Goal: Information Seeking & Learning: Learn about a topic

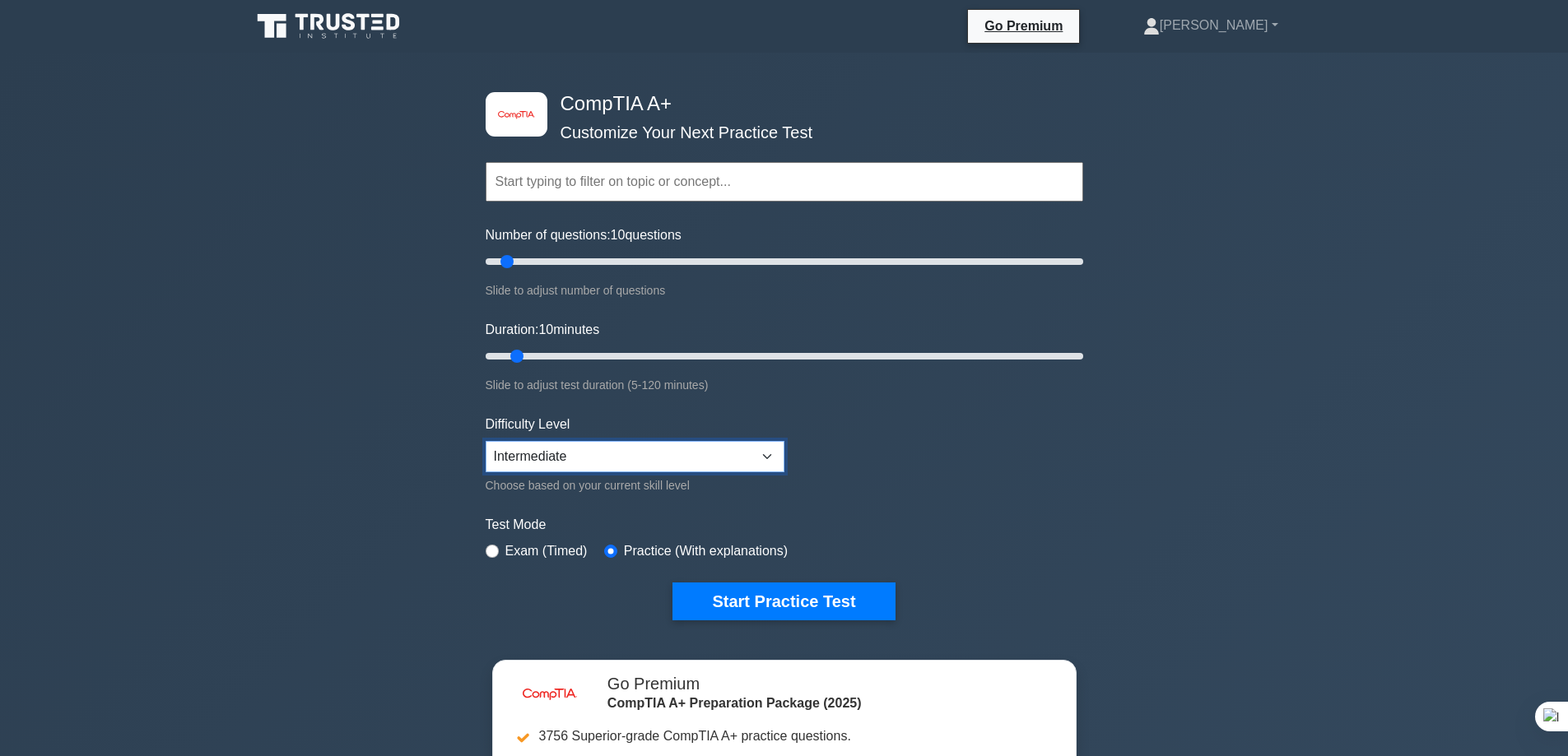
click at [754, 453] on select "Beginner Intermediate Expert" at bounding box center [635, 457] width 299 height 31
click at [750, 458] on select "Beginner Intermediate Expert" at bounding box center [635, 457] width 299 height 31
select select "expert"
click at [486, 441] on select "Beginner Intermediate Expert" at bounding box center [635, 457] width 299 height 31
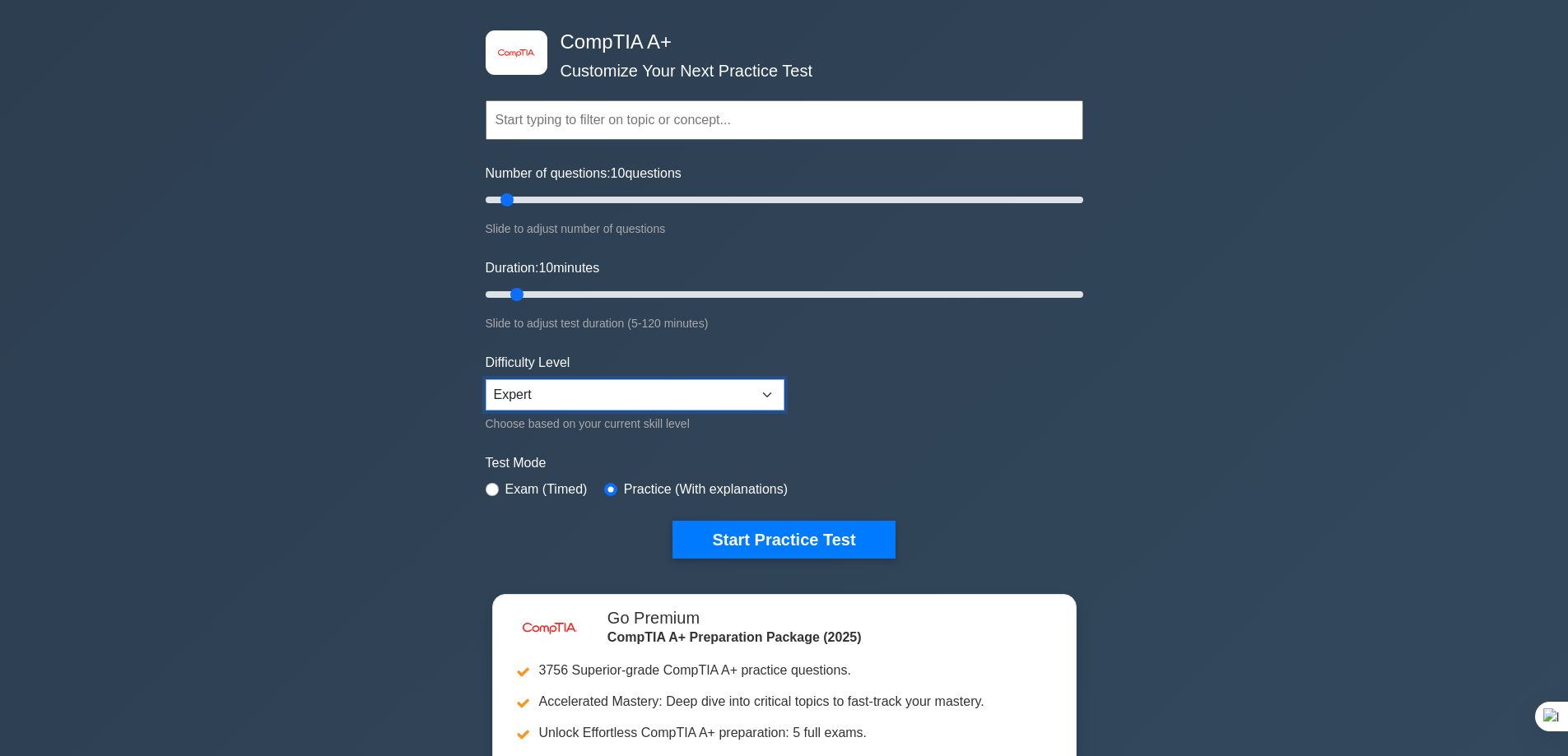
scroll to position [164, 0]
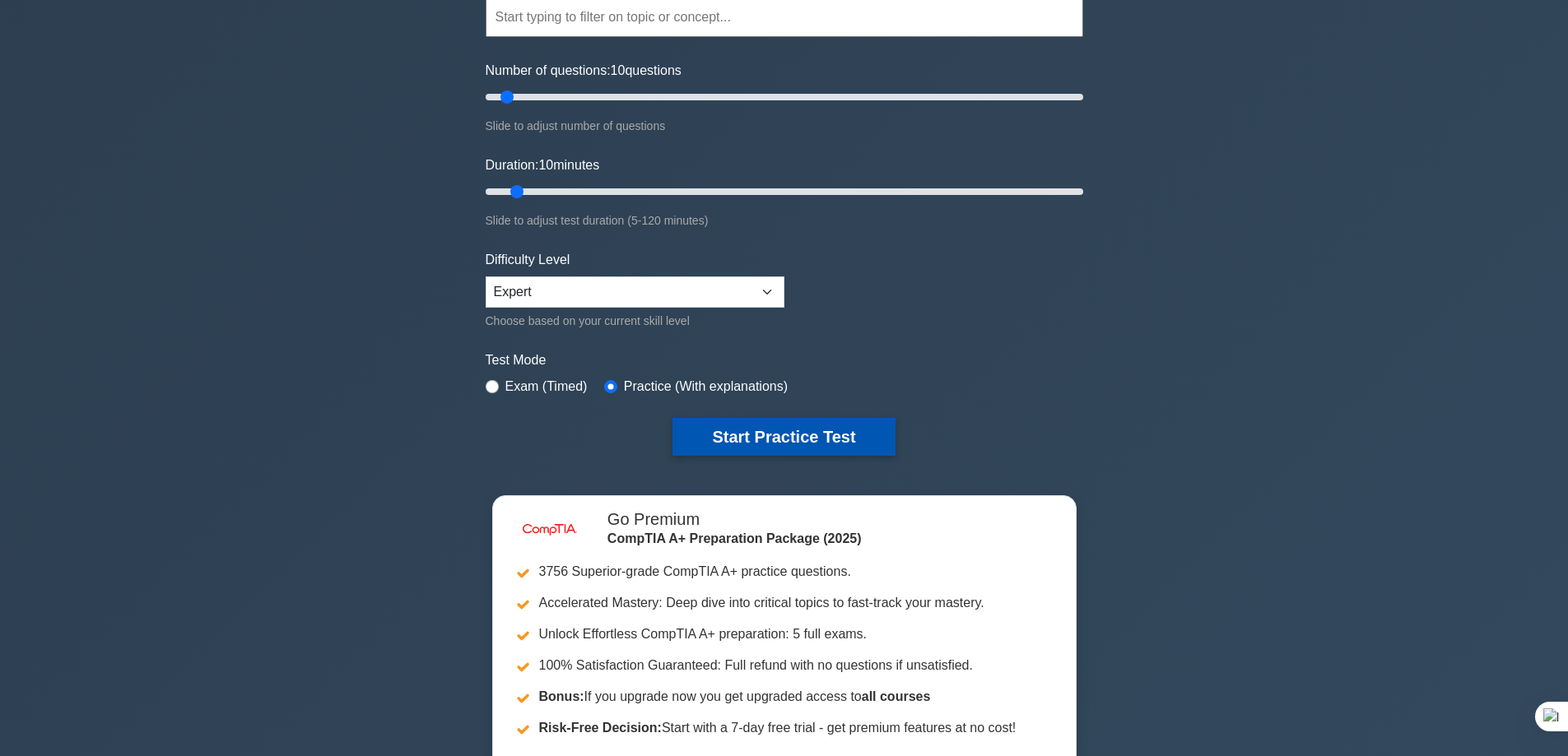
click at [763, 432] on button "Start Practice Test" at bounding box center [784, 436] width 222 height 38
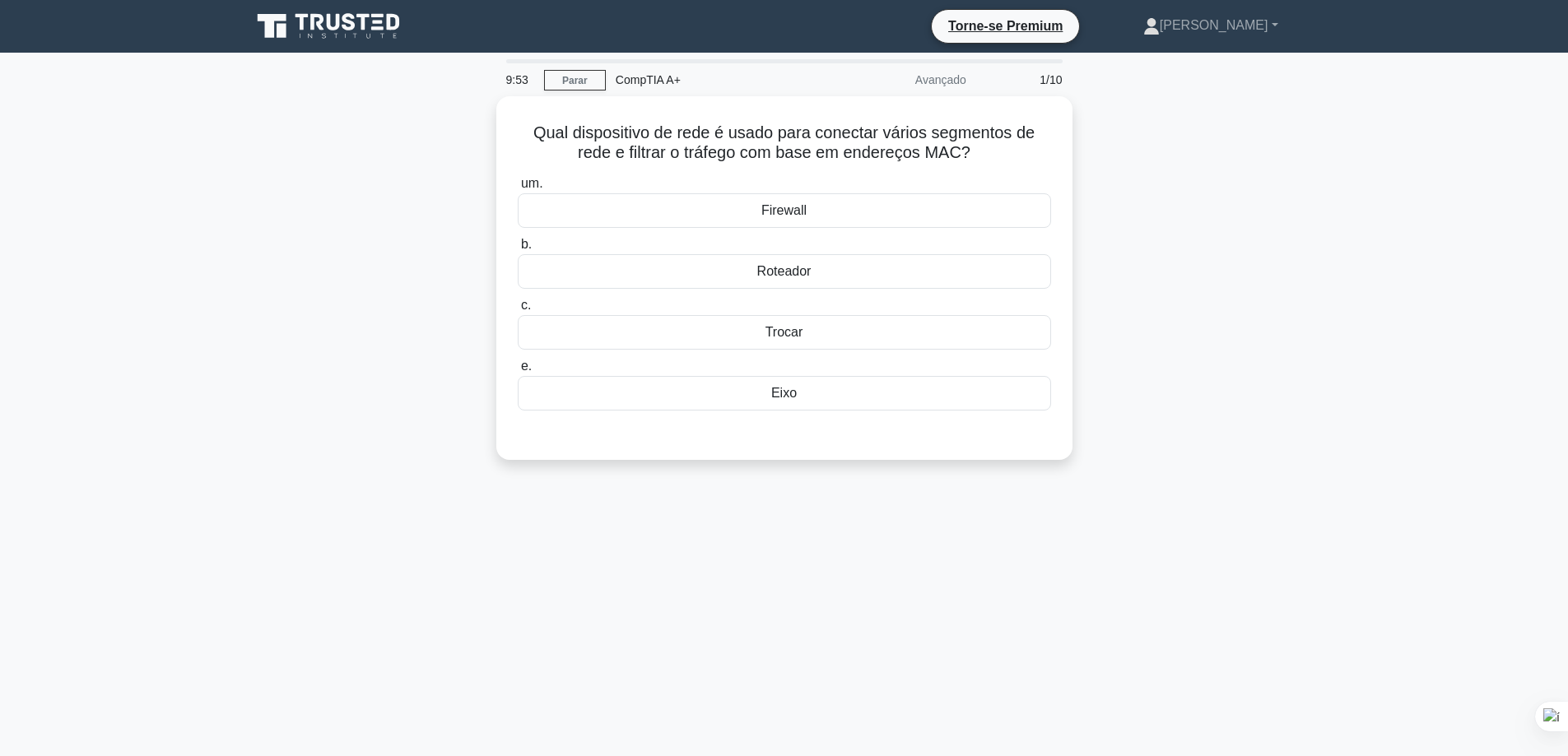
click at [1237, 273] on div "Qual dispositivo de rede é usado para conectar vários segmentos de rede e filtr…" at bounding box center [784, 288] width 1086 height 383
click at [839, 222] on div "Firewall" at bounding box center [784, 206] width 534 height 34
click at [518, 185] on input "um. Firewall" at bounding box center [518, 179] width 0 height 11
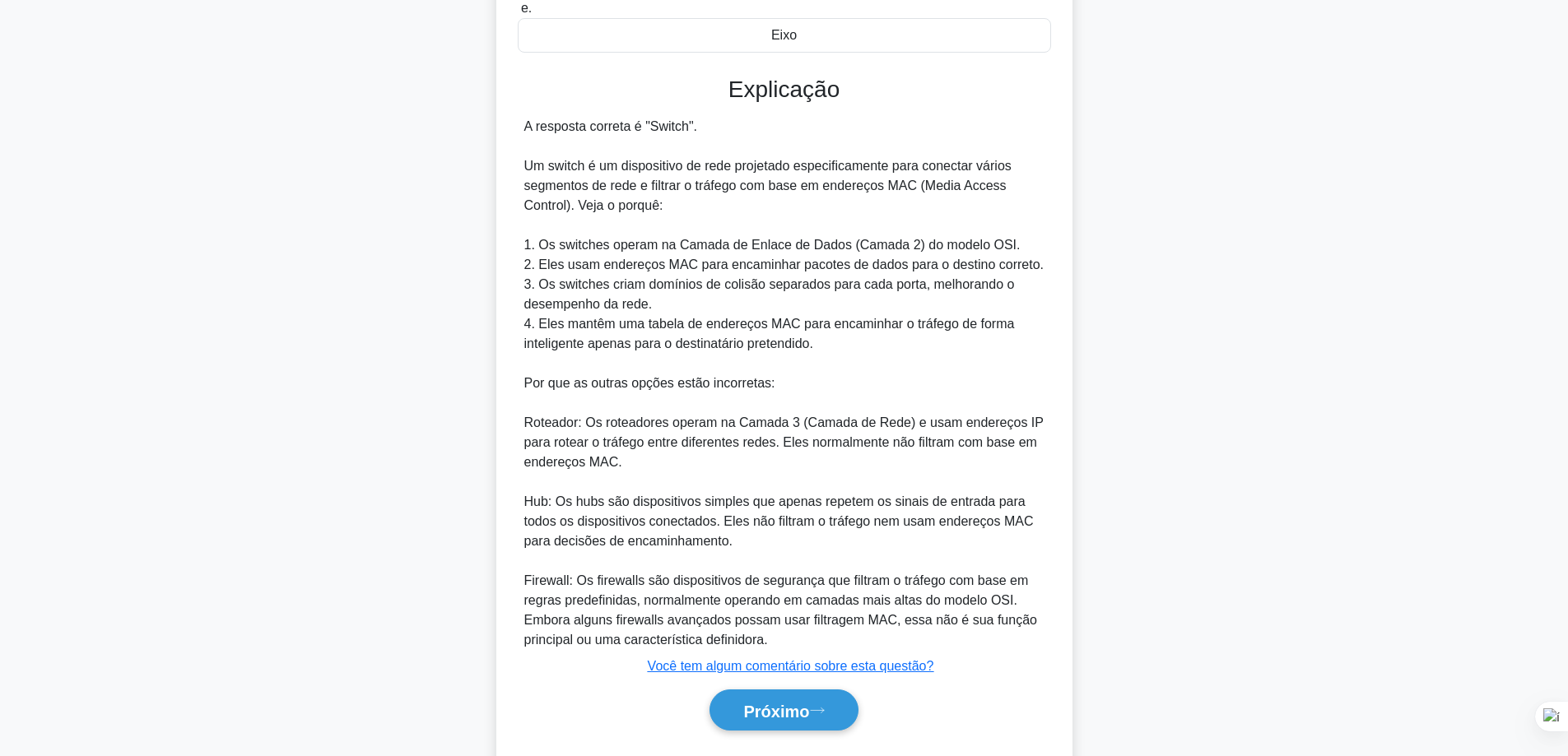
scroll to position [401, 0]
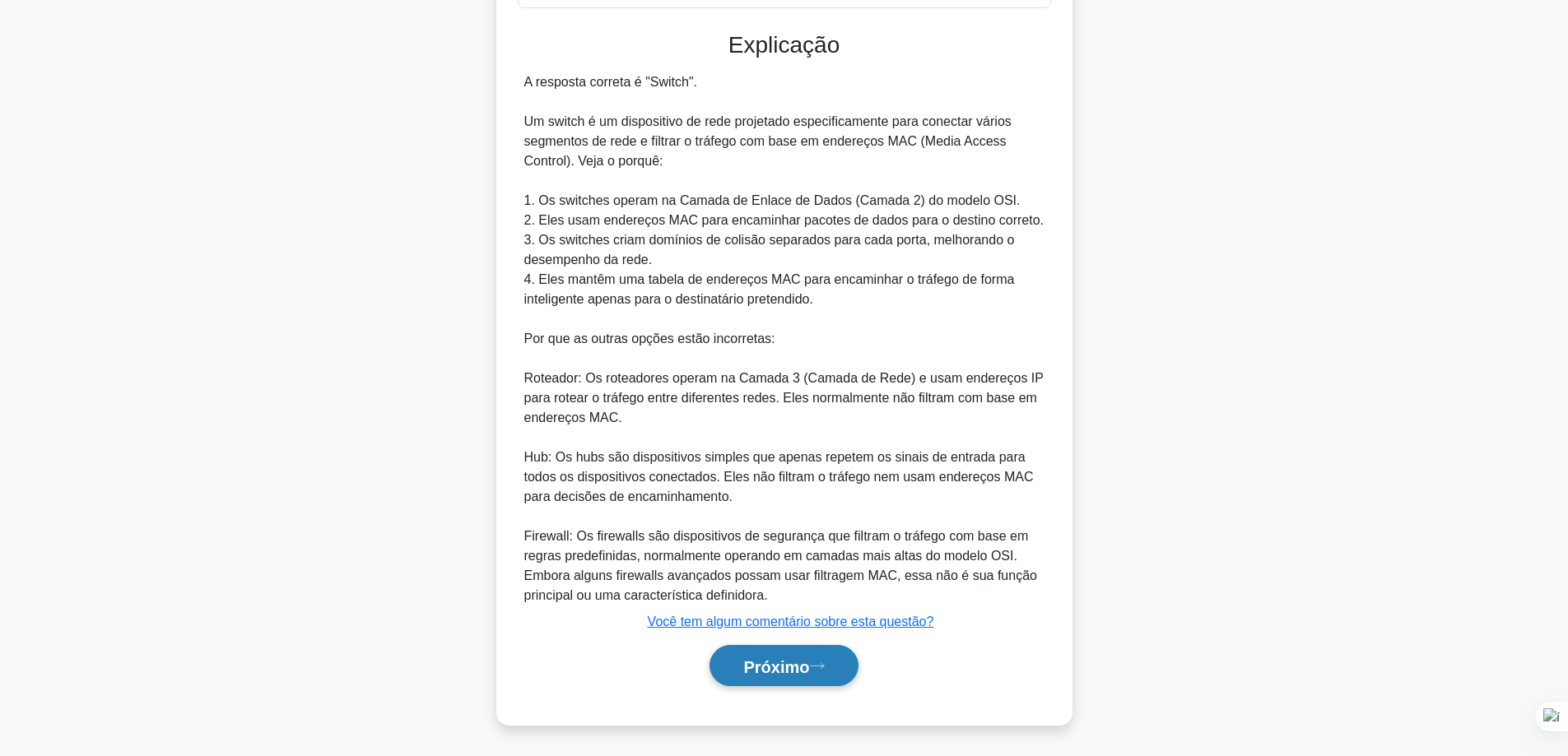
click at [798, 668] on font "Próximo" at bounding box center [776, 667] width 66 height 18
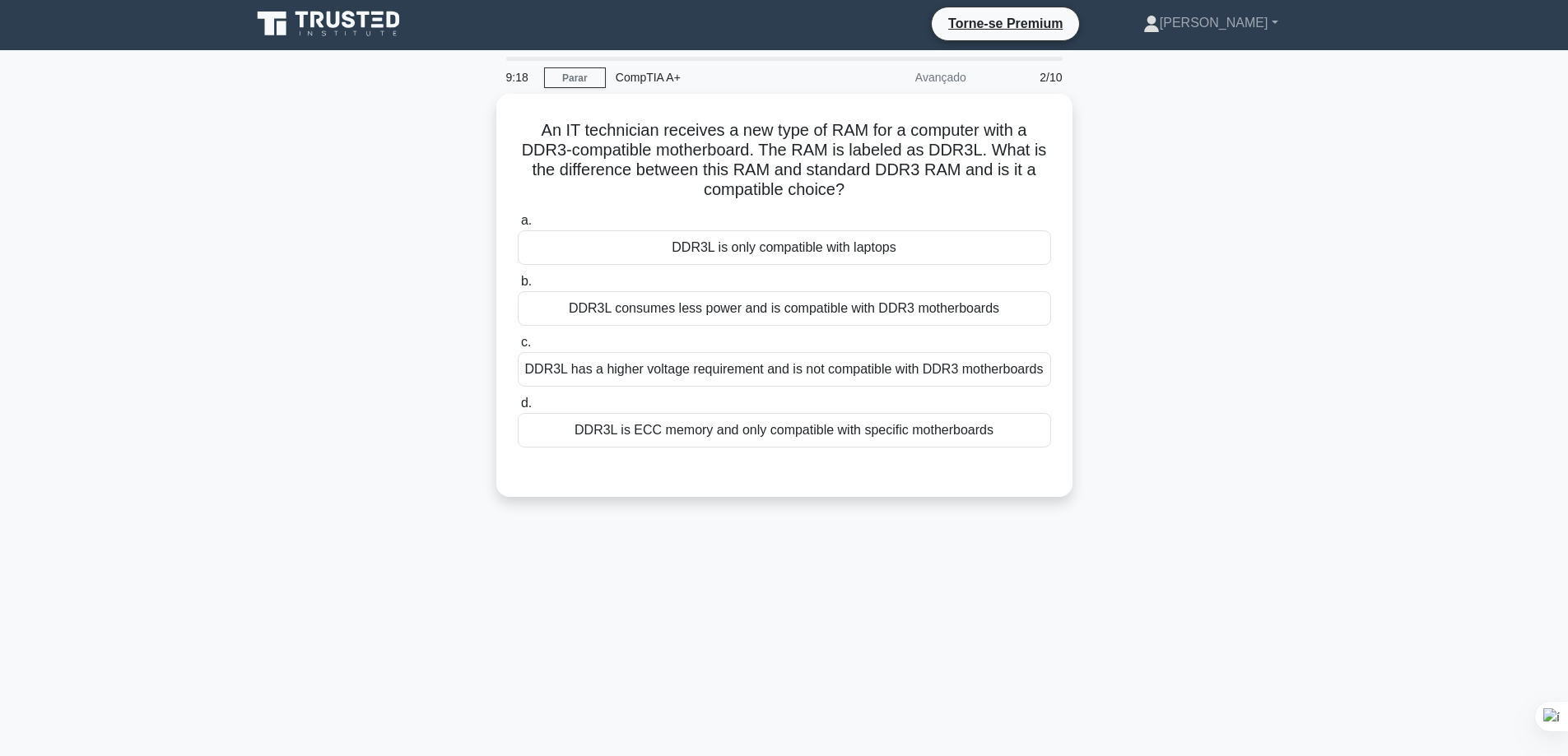
scroll to position [0, 0]
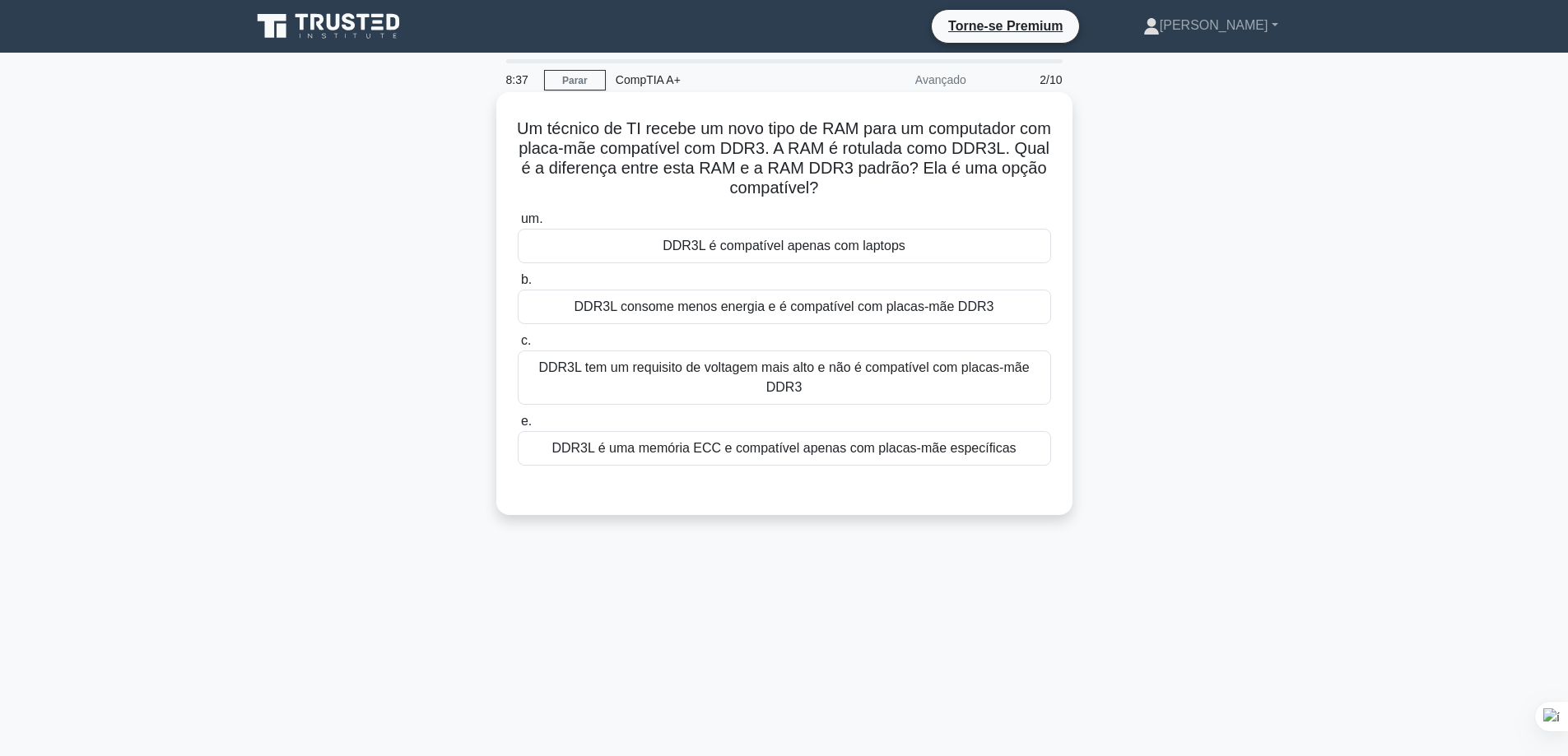
click at [938, 455] on font "DDR3L é uma memória ECC e compatível apenas com placas-mãe específicas" at bounding box center [784, 448] width 464 height 14
click at [518, 428] on input "e. DDR3L é uma memória ECC e compatível apenas com placas-mãe específicas" at bounding box center [518, 422] width 0 height 11
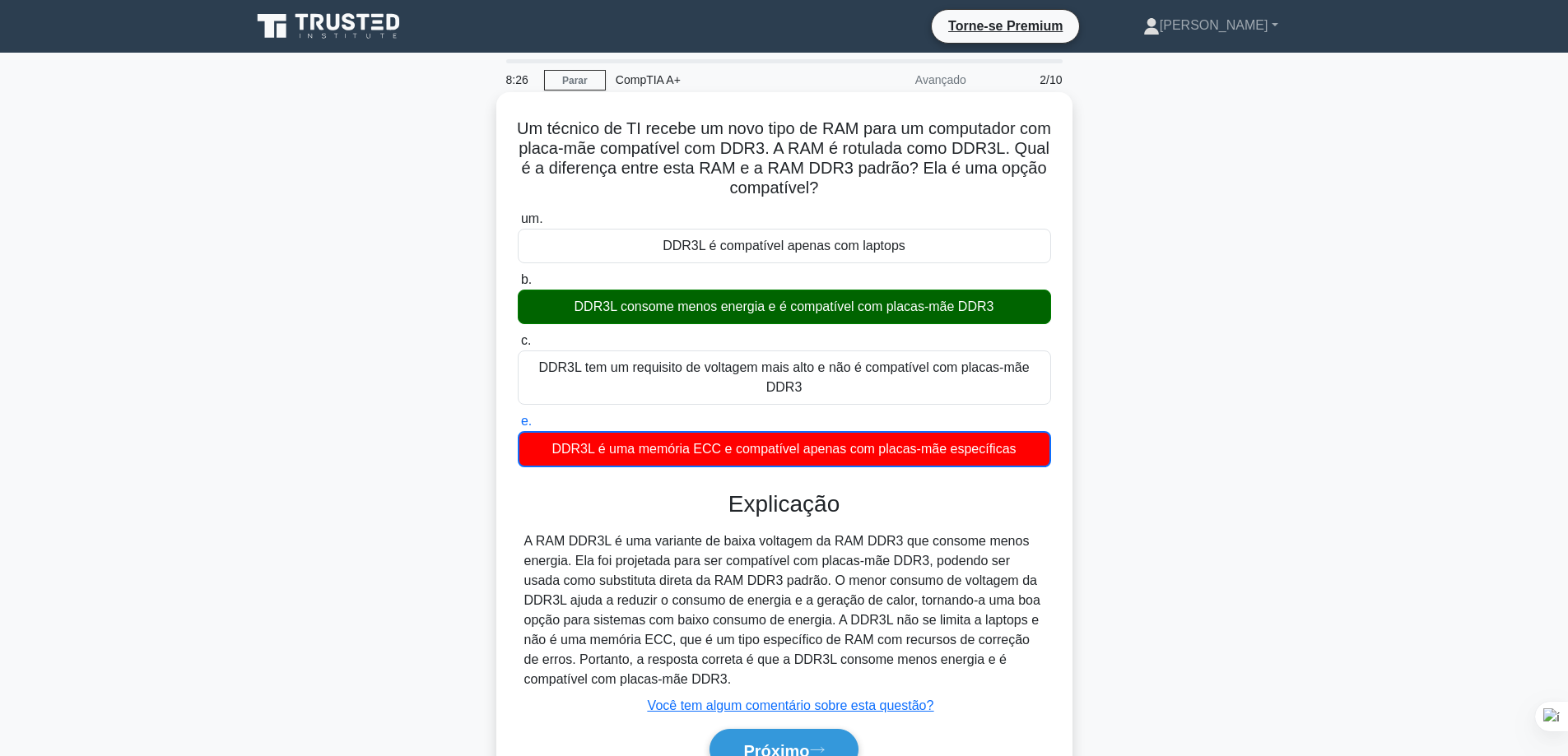
scroll to position [133, 0]
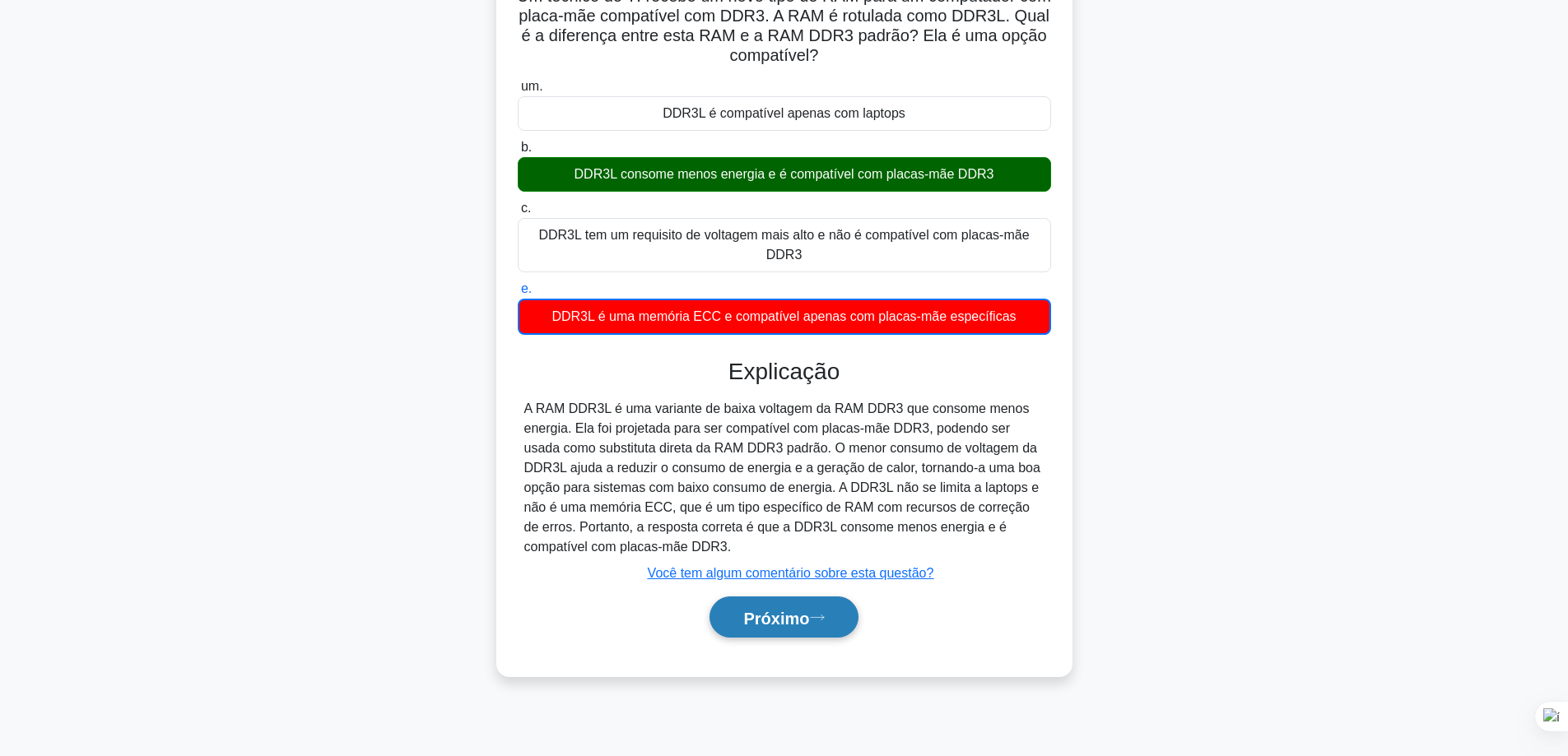
click at [791, 624] on font "Próximo" at bounding box center [776, 618] width 66 height 18
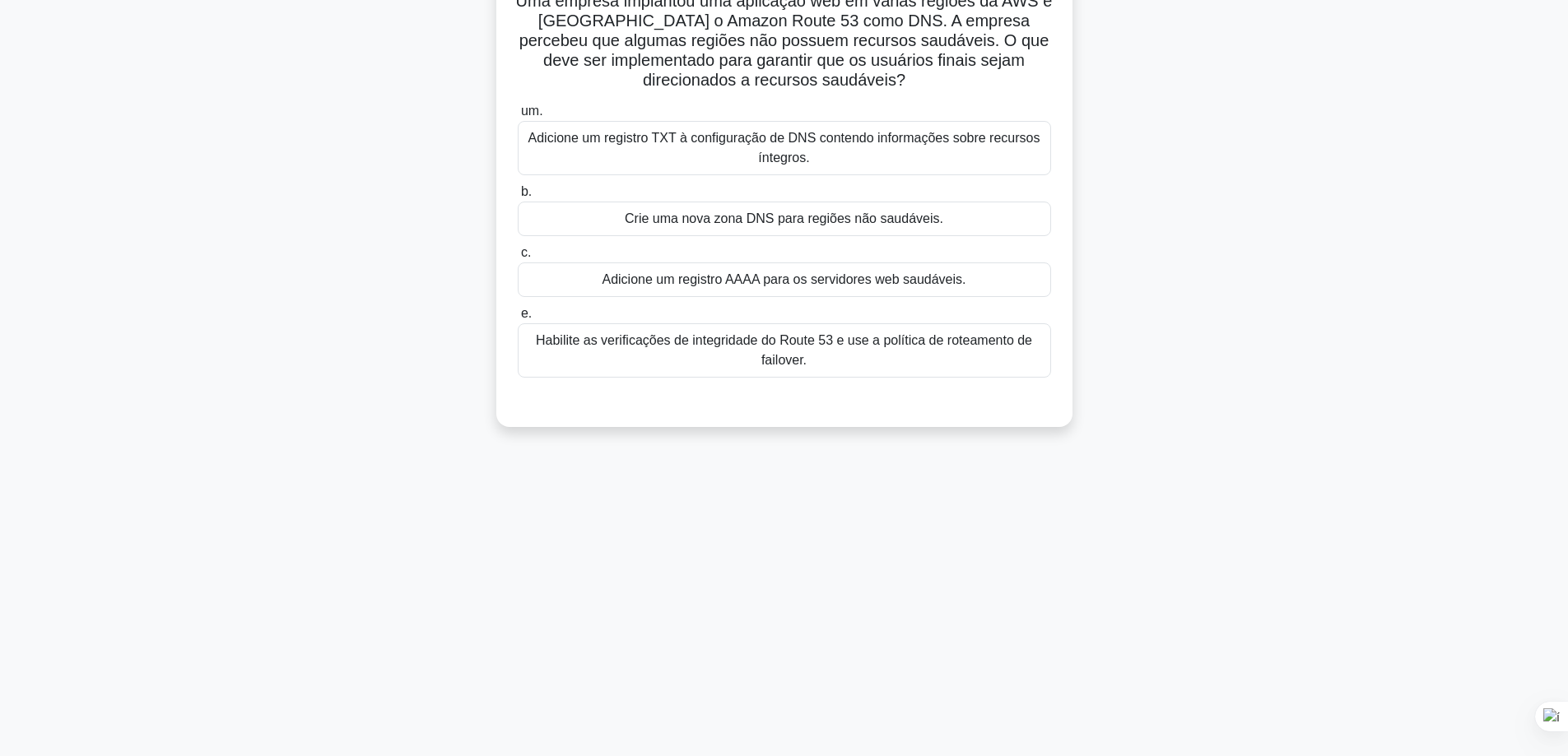
scroll to position [0, 0]
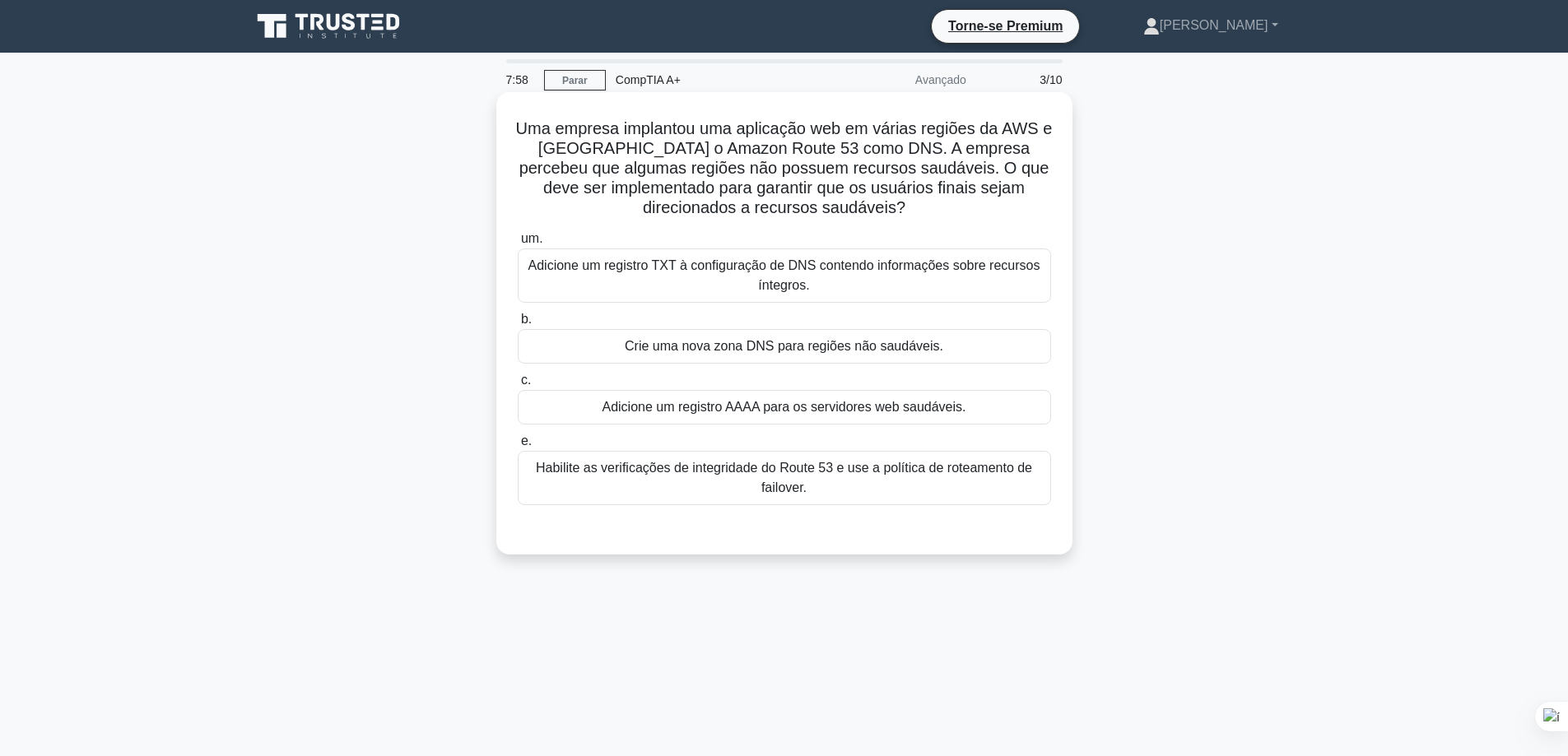
click at [697, 414] on font "Adicione um registro AAAA para os servidores web saudáveis." at bounding box center [784, 407] width 364 height 14
click at [518, 386] on input "c. Adicione um registro AAAA para os servidores web saudáveis." at bounding box center [518, 380] width 0 height 11
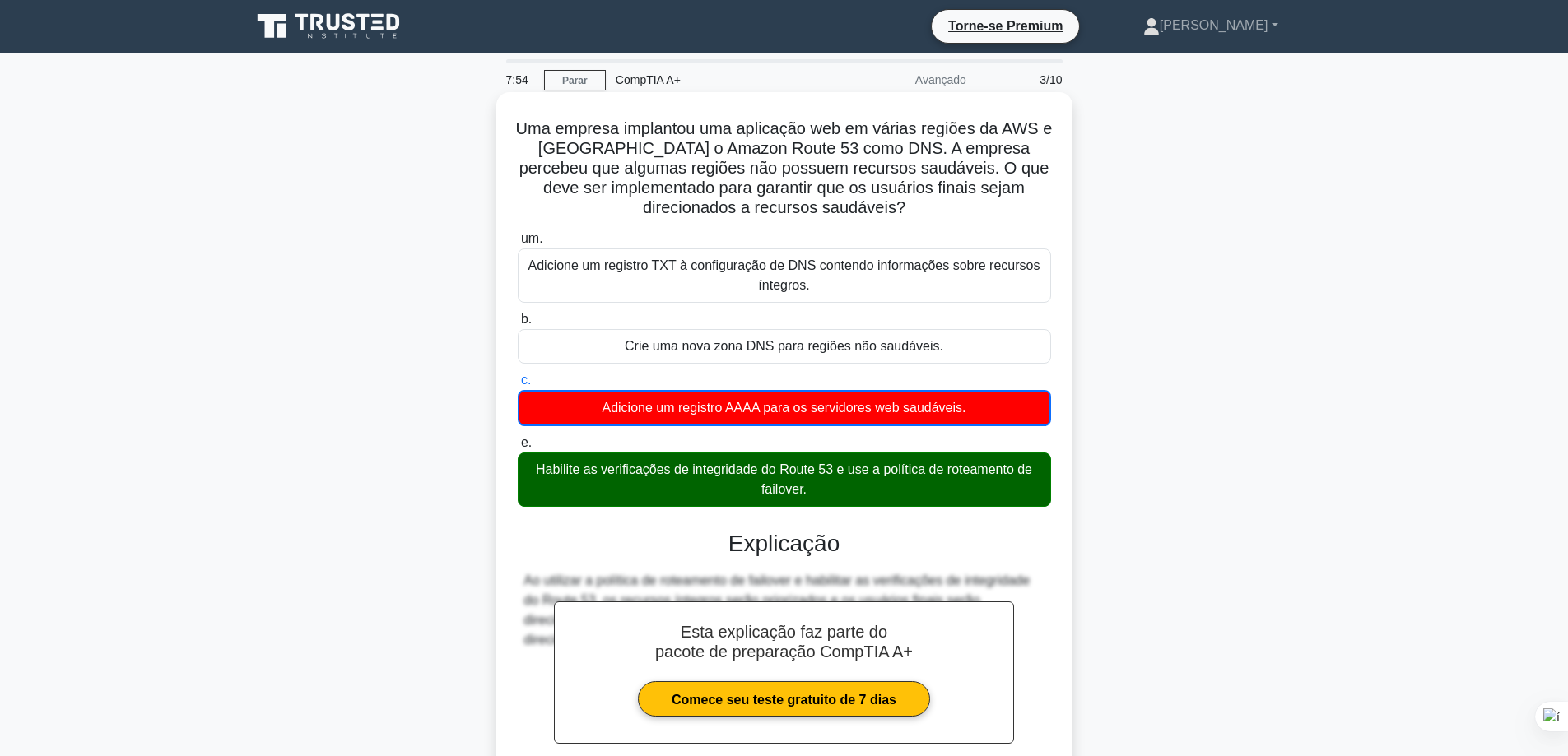
scroll to position [164, 0]
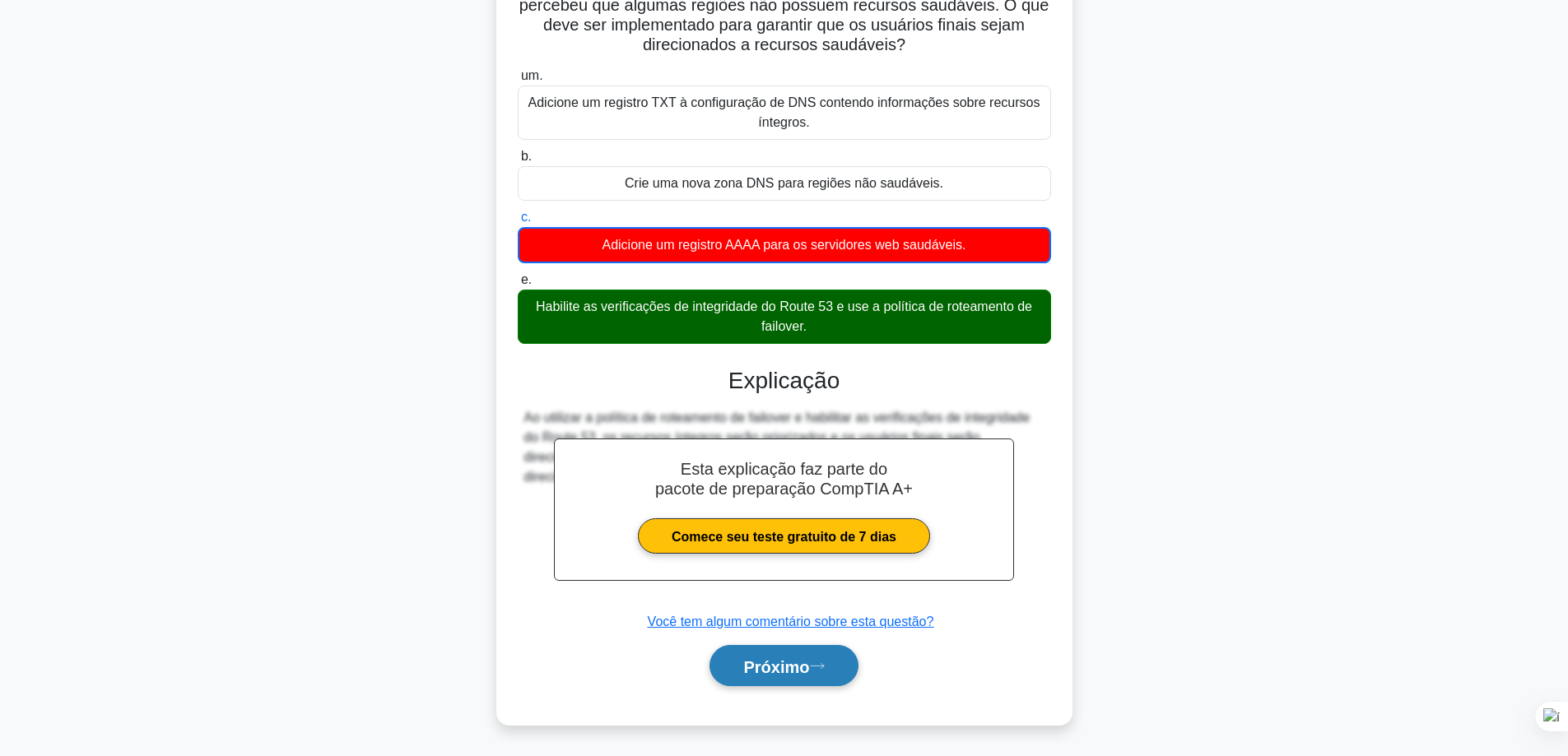
click at [753, 667] on font "Próximo" at bounding box center [776, 667] width 66 height 18
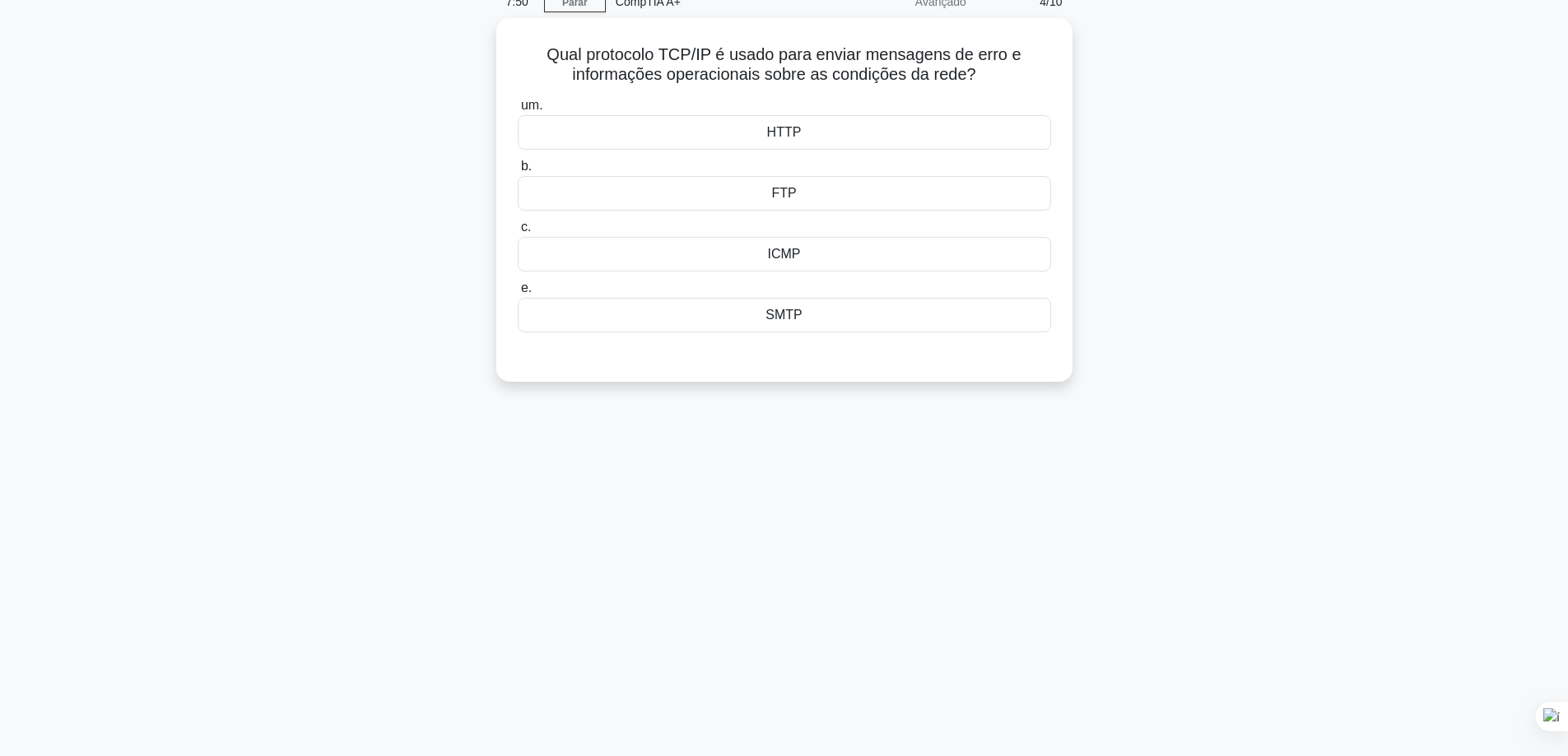
scroll to position [0, 0]
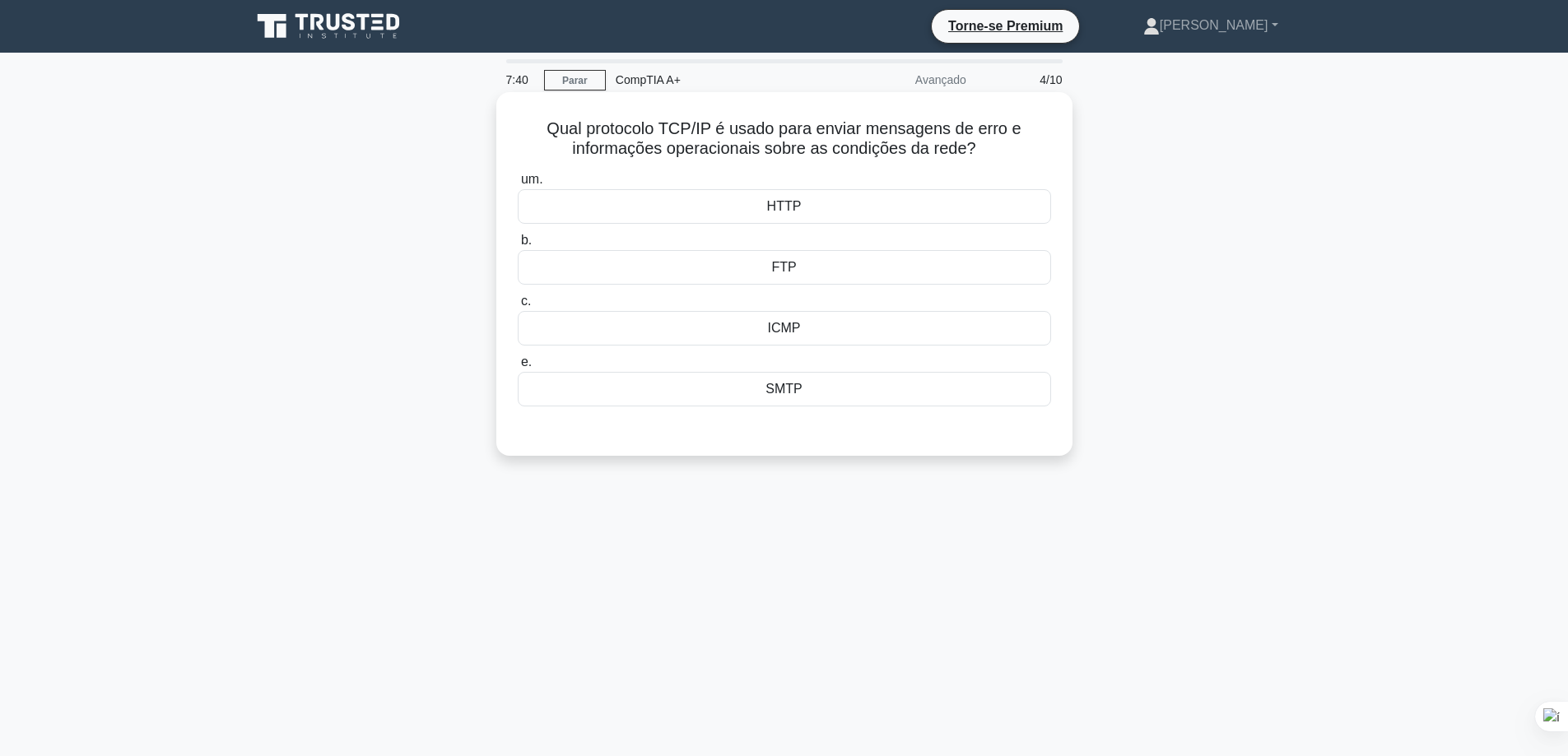
click at [819, 395] on div "SMTP" at bounding box center [784, 388] width 534 height 34
click at [518, 368] on input "e. SMTP" at bounding box center [518, 362] width 0 height 11
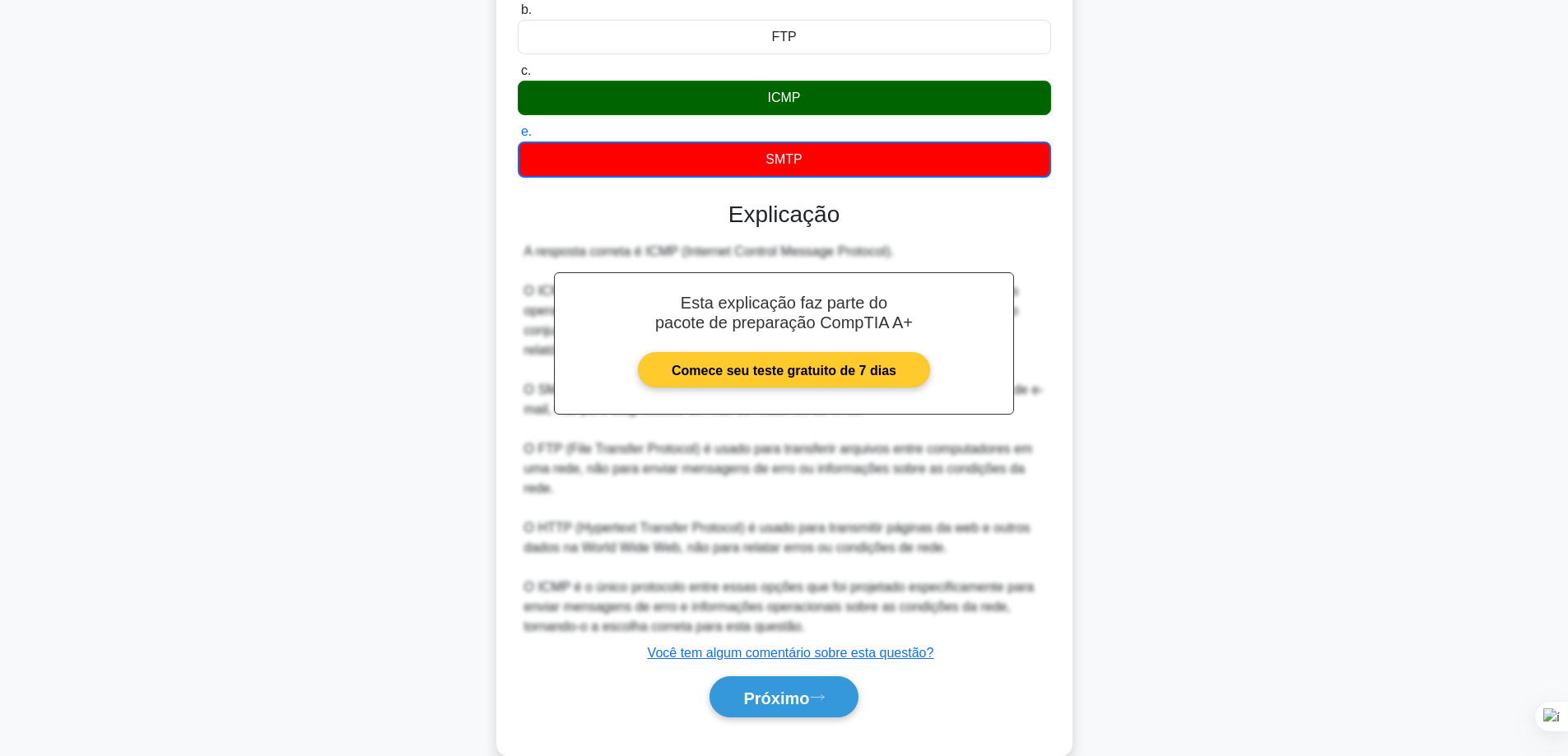
scroll to position [247, 0]
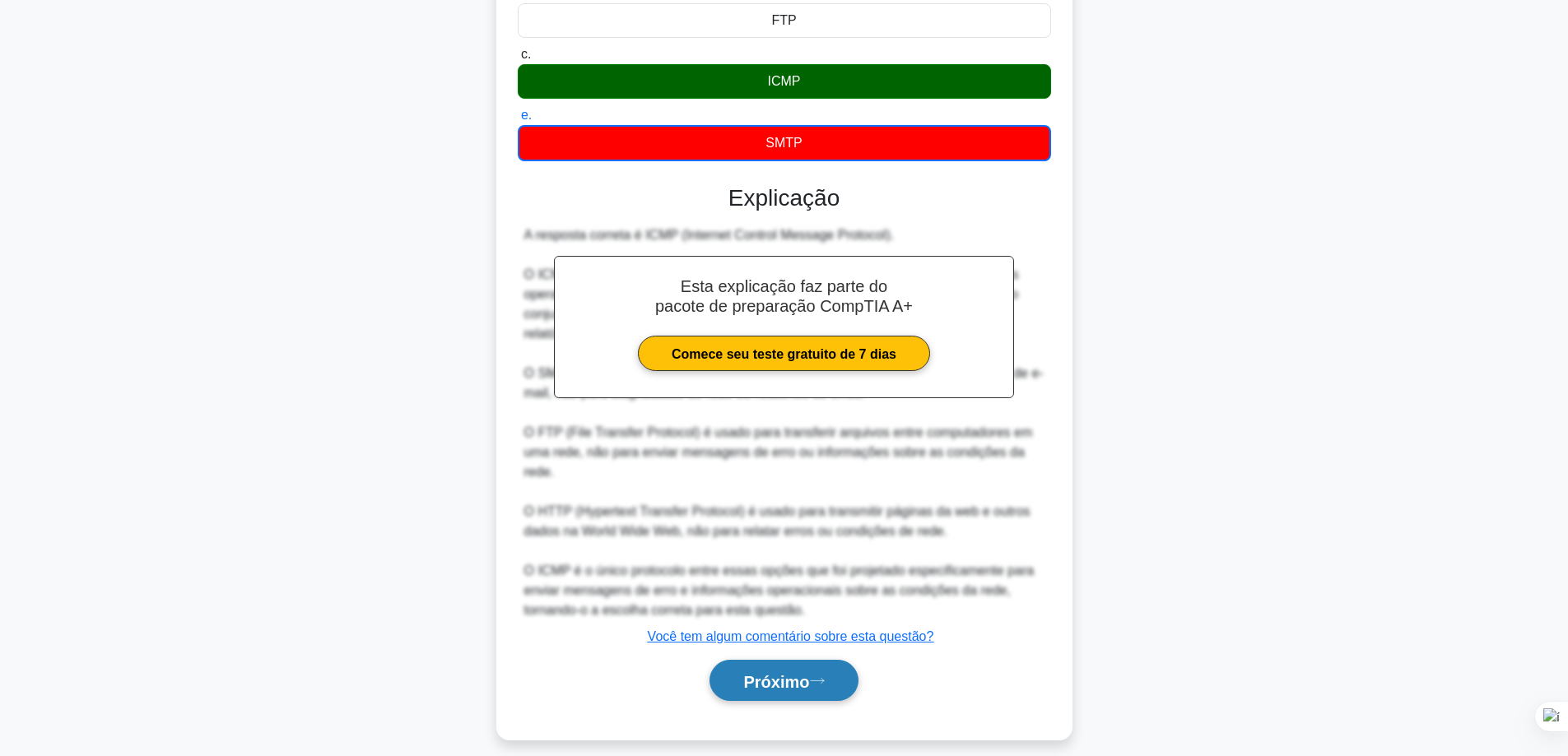
click at [782, 675] on font "Próximo" at bounding box center [776, 681] width 66 height 18
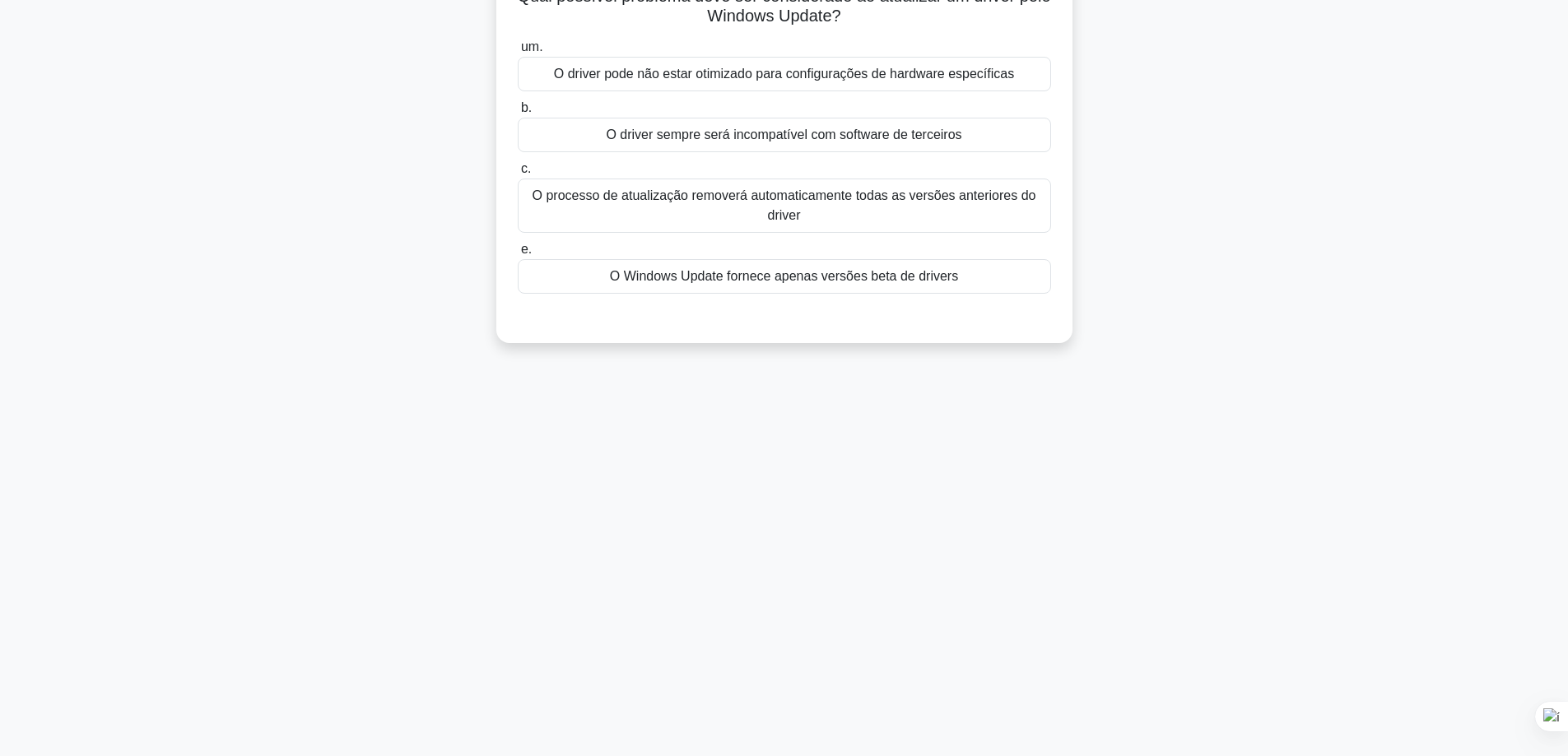
scroll to position [0, 0]
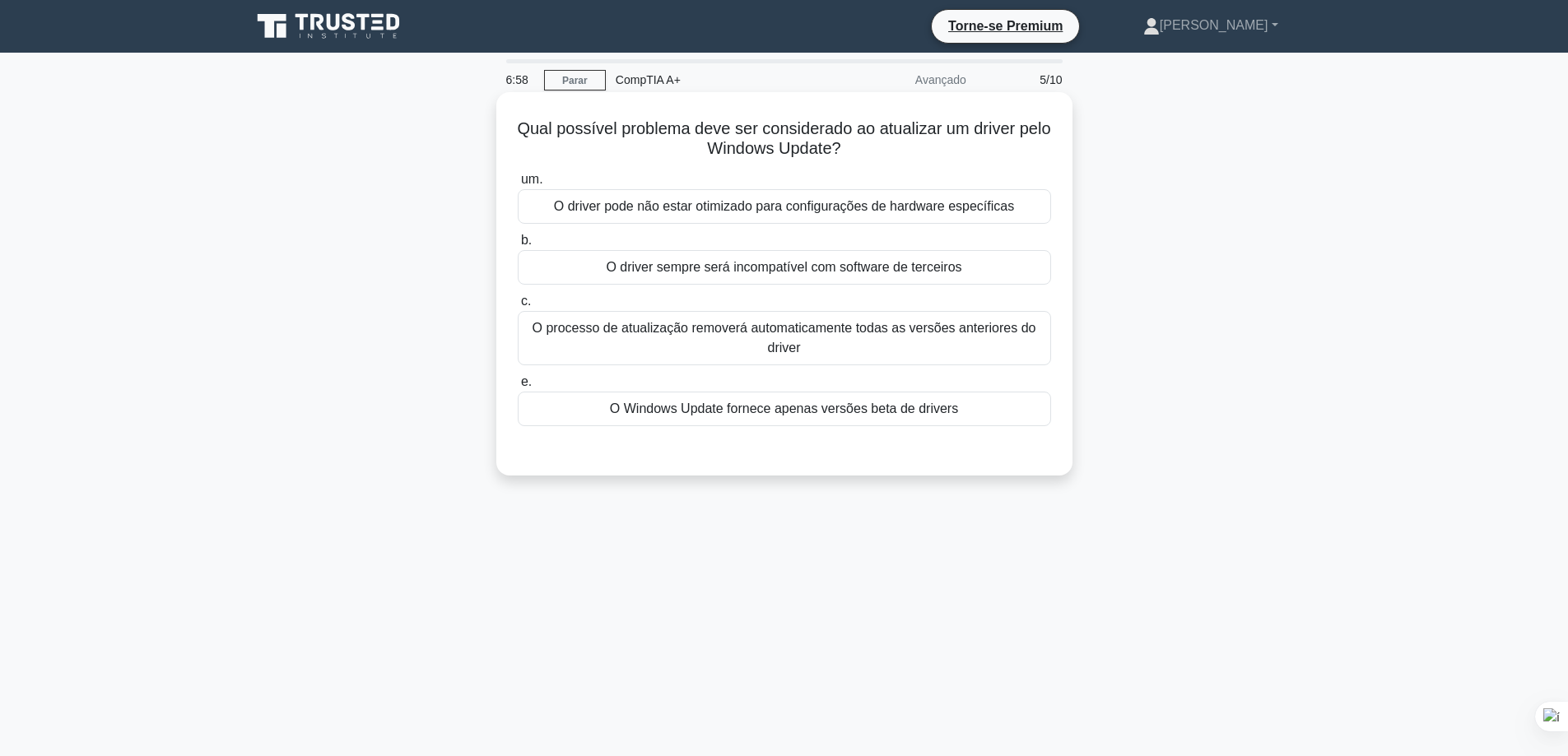
click at [763, 341] on font "O processo de atualização removerá automaticamente todas as versões anteriores …" at bounding box center [784, 338] width 518 height 39
click at [518, 307] on input "c. O processo de atualização removerá automaticamente todas as versões anterior…" at bounding box center [518, 301] width 0 height 11
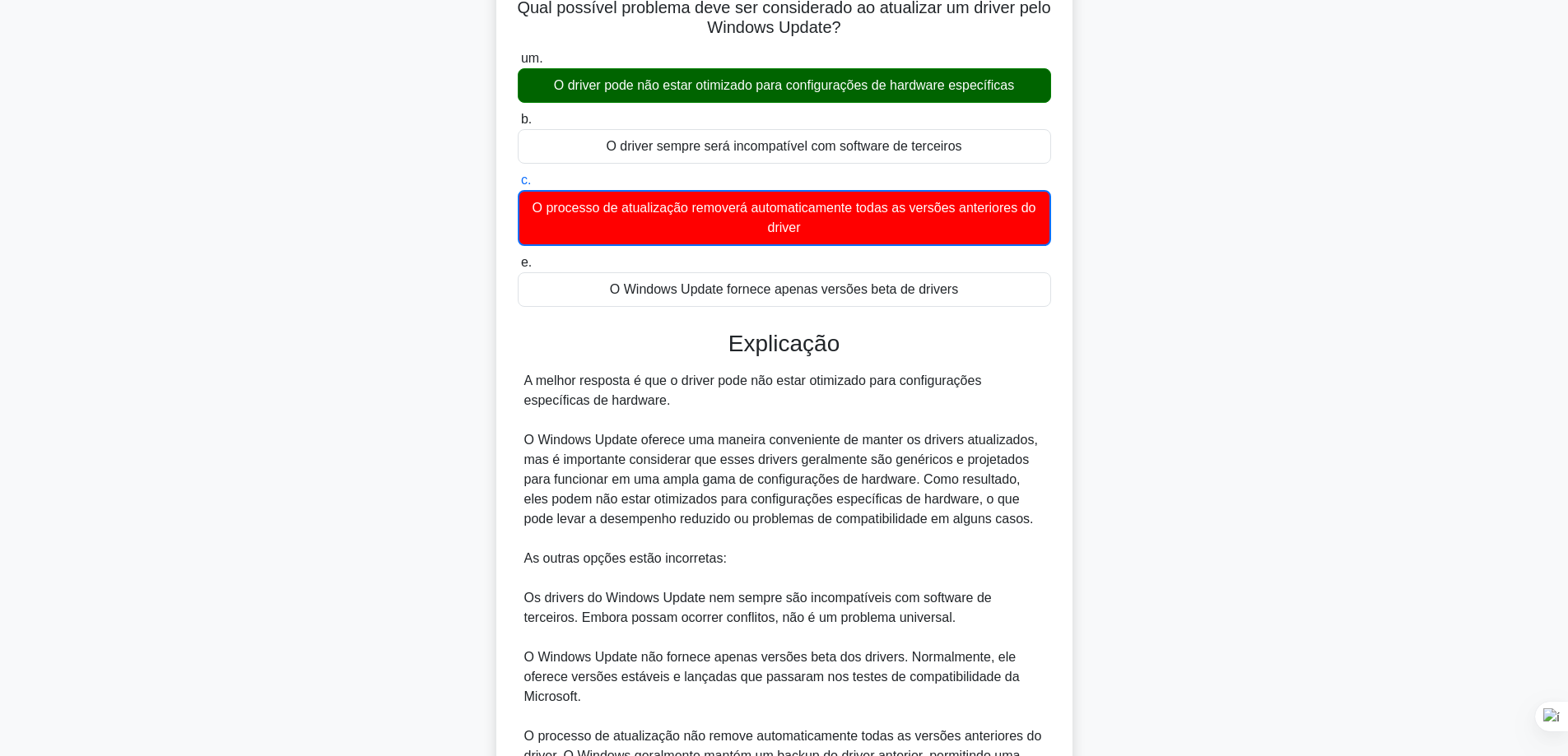
scroll to position [302, 0]
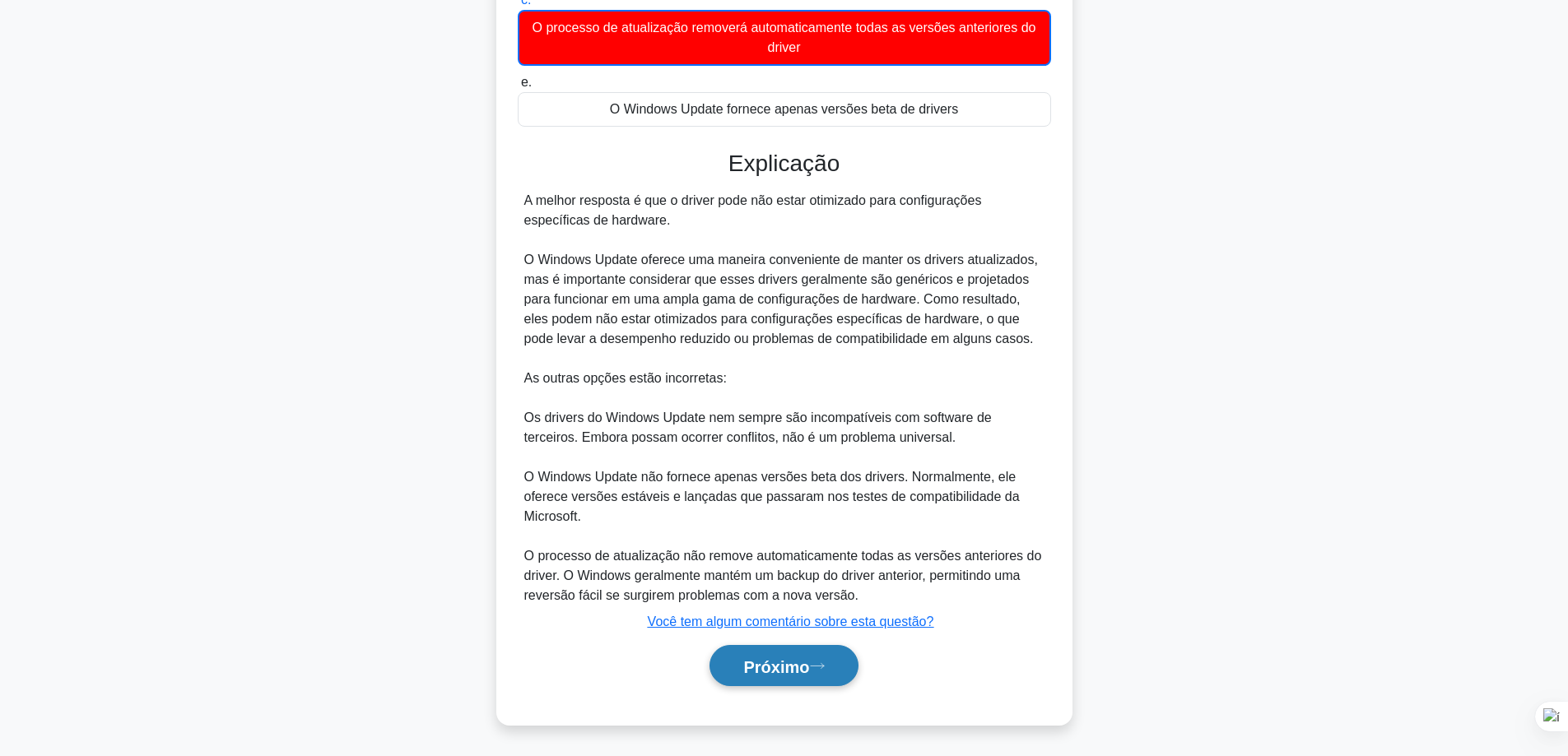
click at [795, 679] on button "Próximo" at bounding box center [784, 666] width 148 height 42
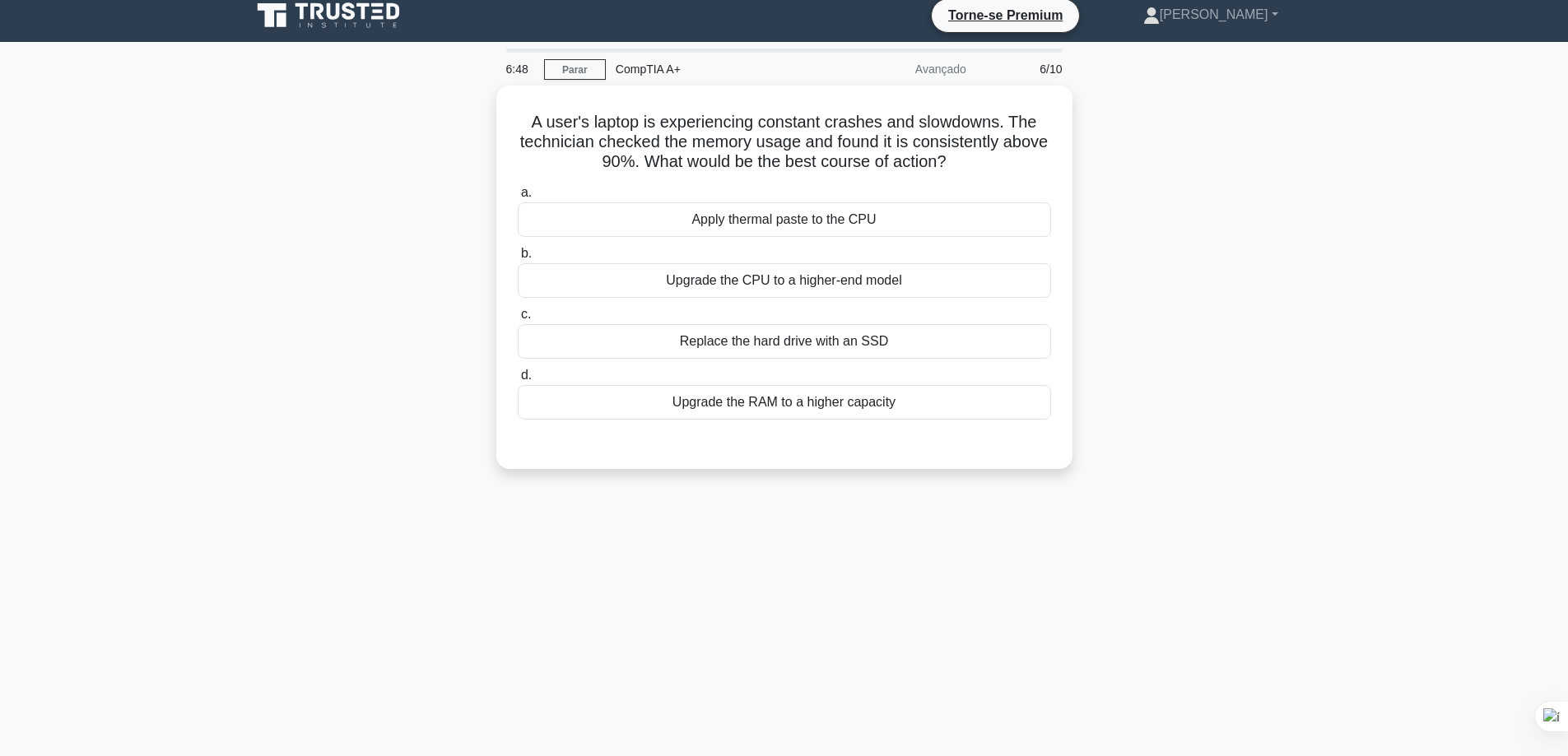
scroll to position [0, 0]
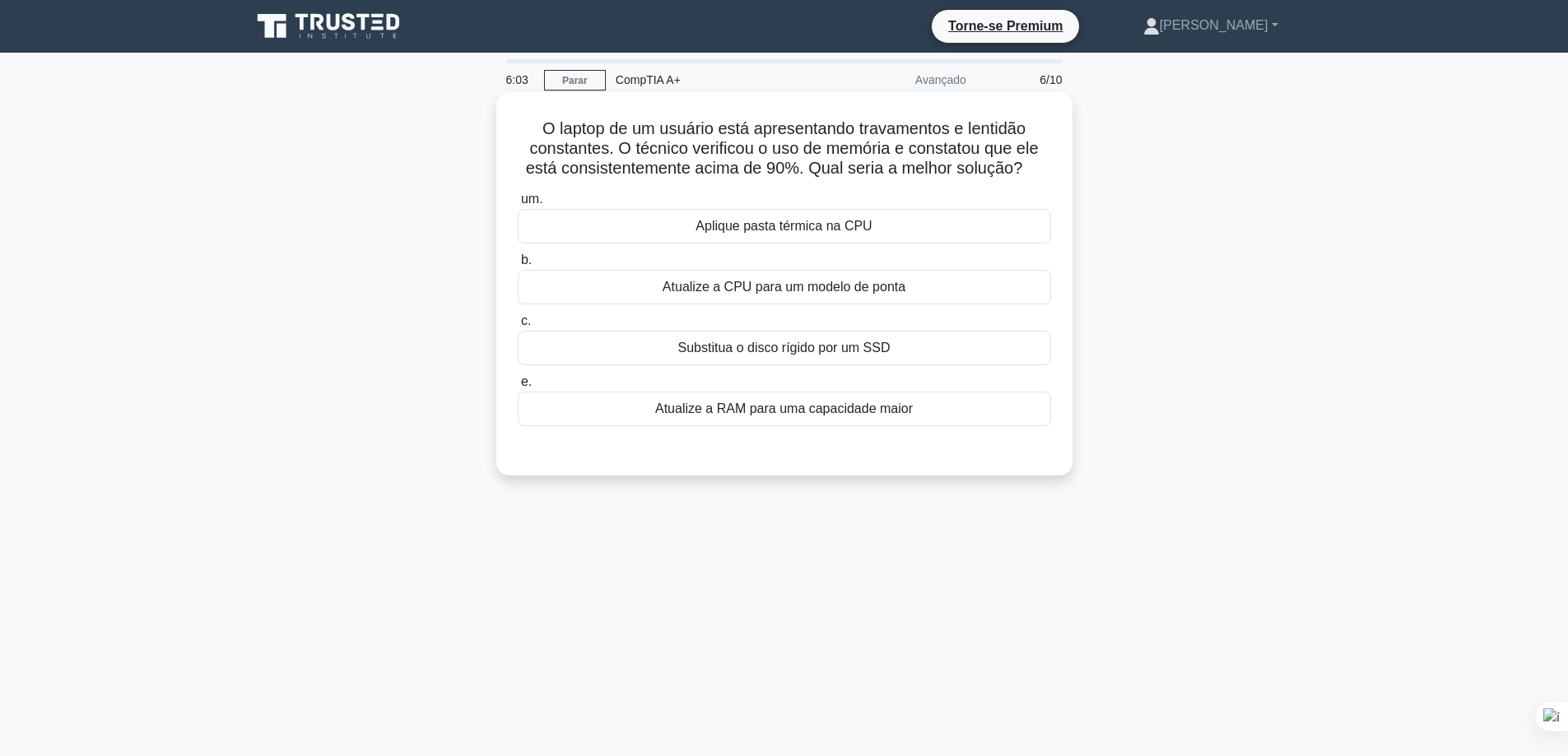
click at [736, 419] on font "Atualize a RAM para uma capacidade maior" at bounding box center [784, 409] width 258 height 20
click at [518, 387] on input "e. Atualize a RAM para uma capacidade maior" at bounding box center [518, 381] width 0 height 11
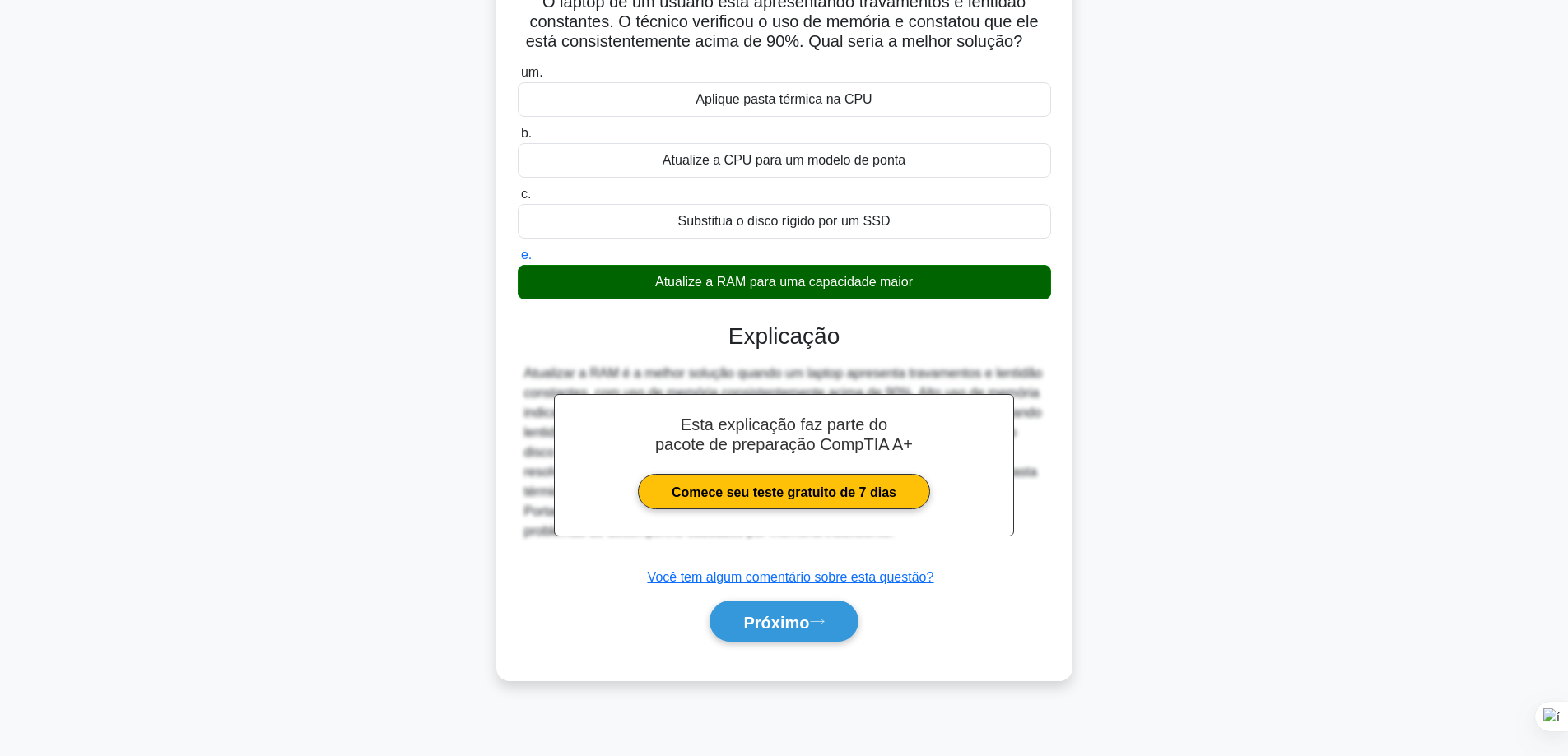
scroll to position [133, 0]
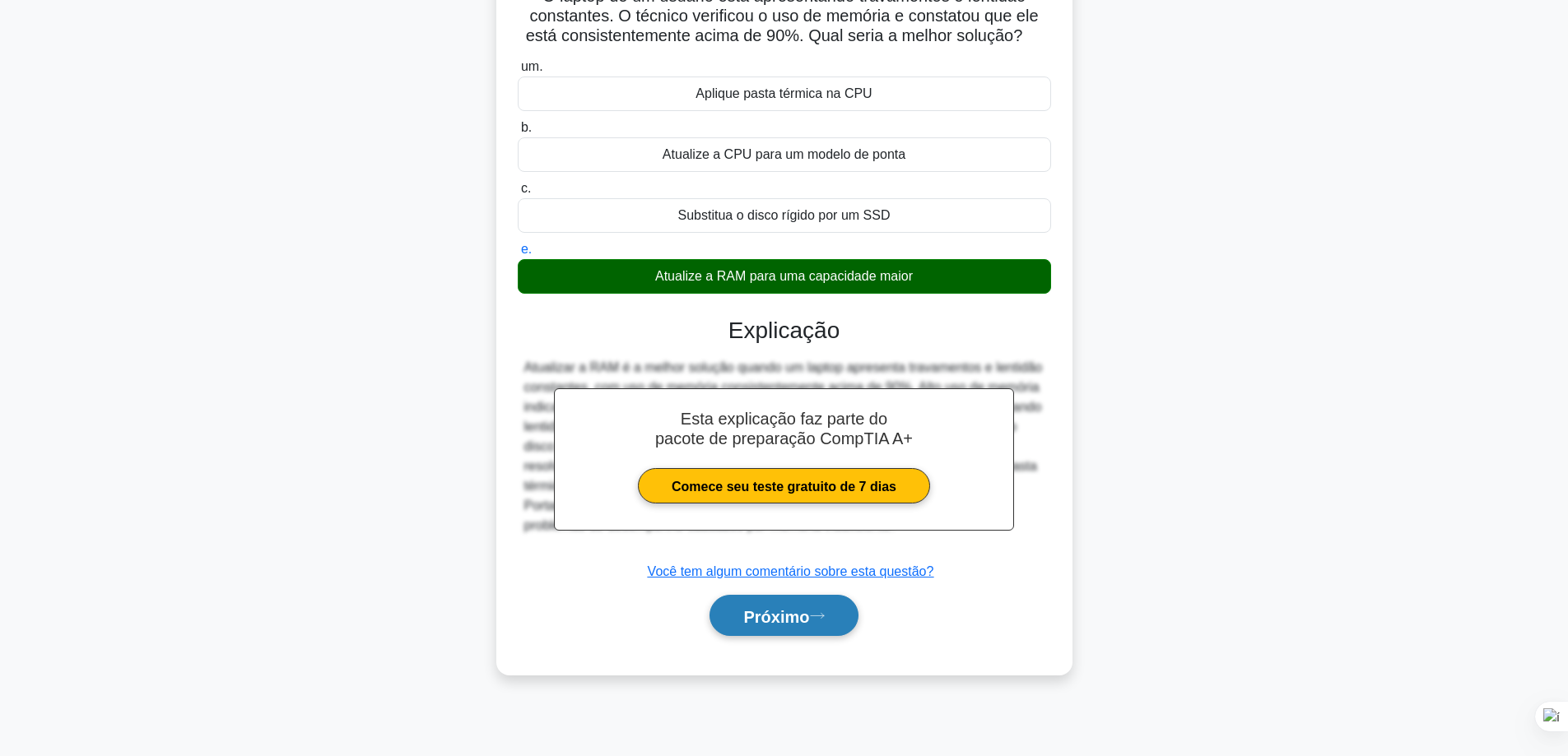
click at [776, 623] on font "Próximo" at bounding box center [776, 616] width 66 height 18
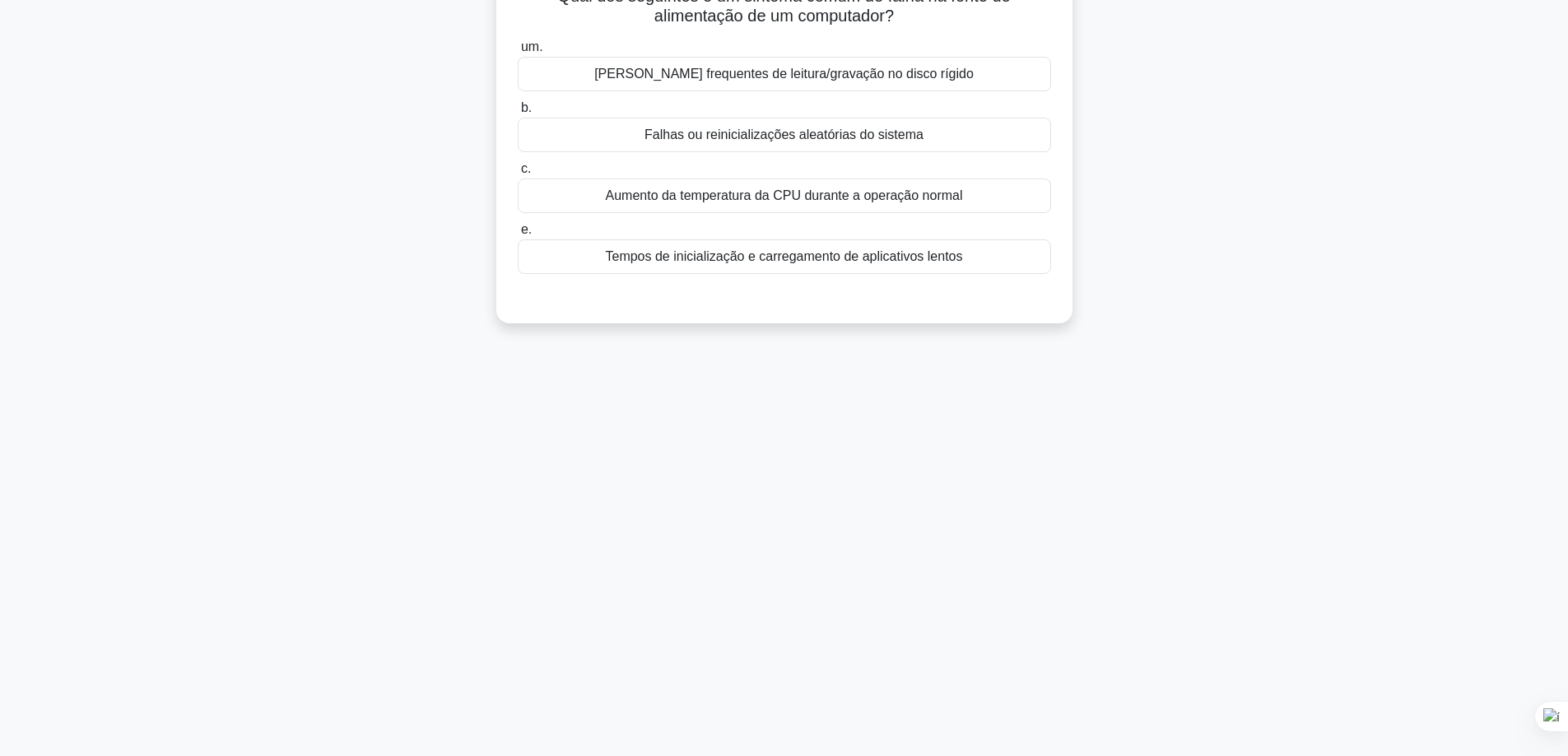
scroll to position [0, 0]
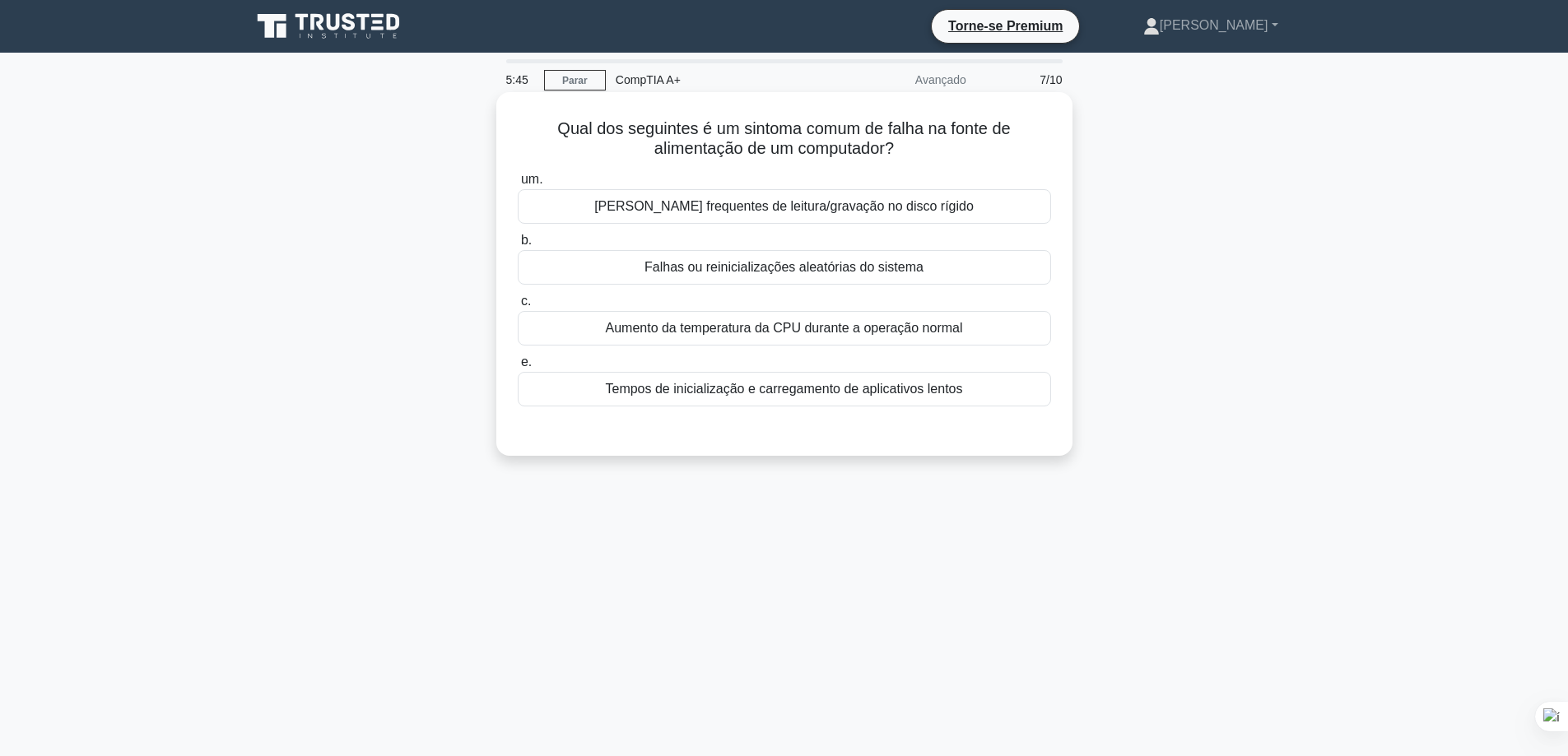
click at [860, 338] on font "Aumento da temperatura da CPU durante a operação normal" at bounding box center [783, 328] width 357 height 20
click at [518, 307] on input "c. Aumento da temperatura da CPU durante a operação normal" at bounding box center [518, 301] width 0 height 11
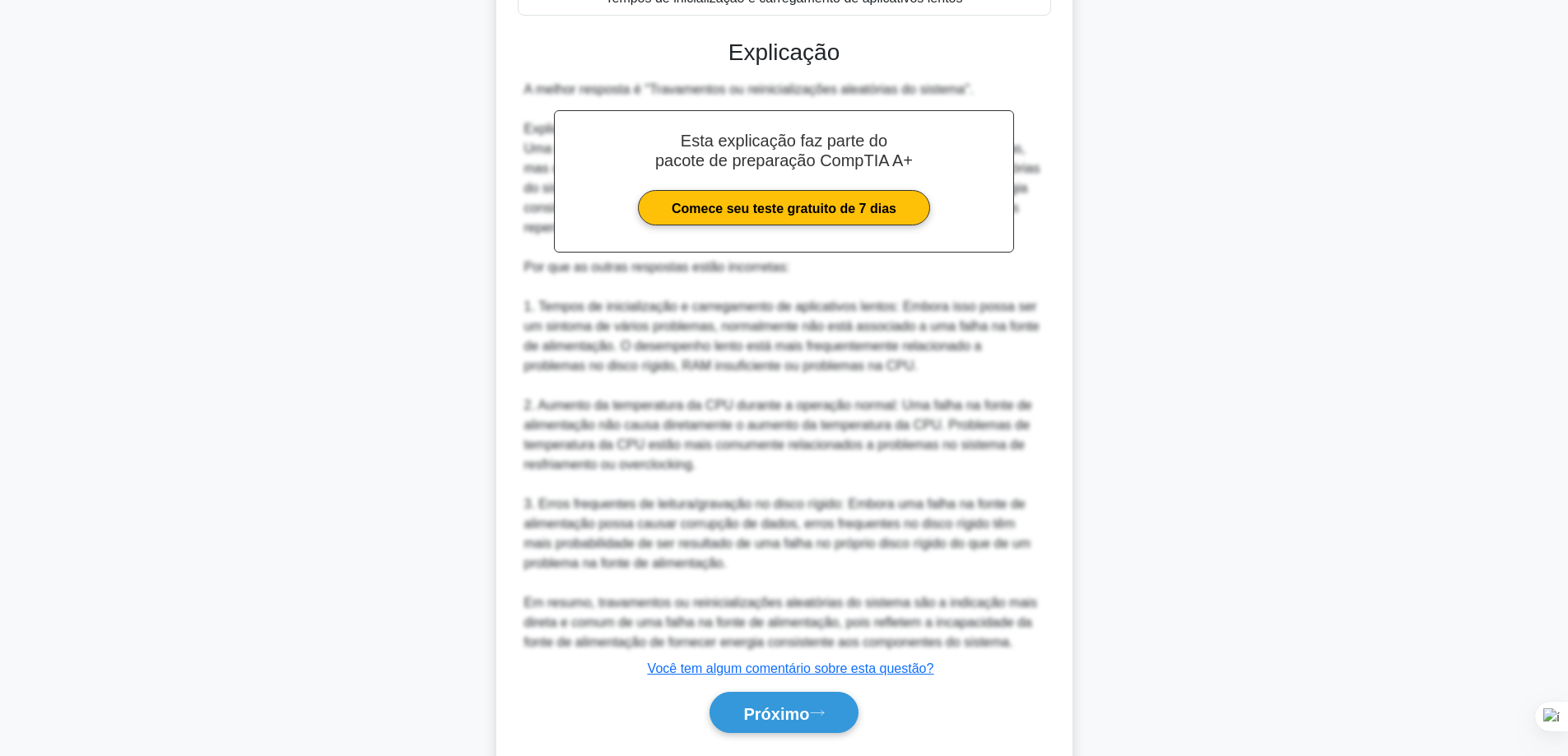
scroll to position [440, 0]
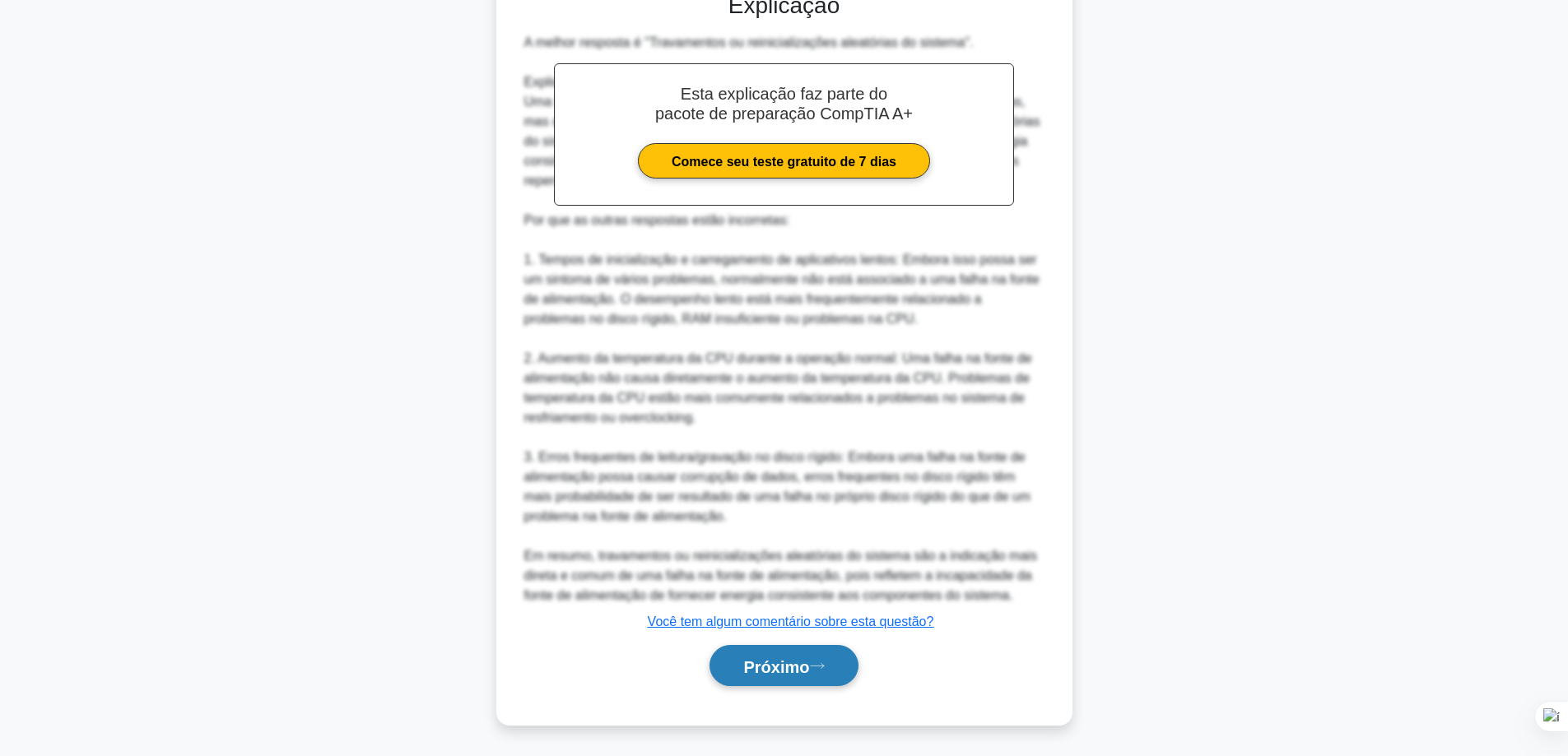
drag, startPoint x: 800, startPoint y: 675, endPoint x: 1029, endPoint y: 508, distance: 283.4
click at [801, 675] on font "Próximo" at bounding box center [776, 667] width 66 height 18
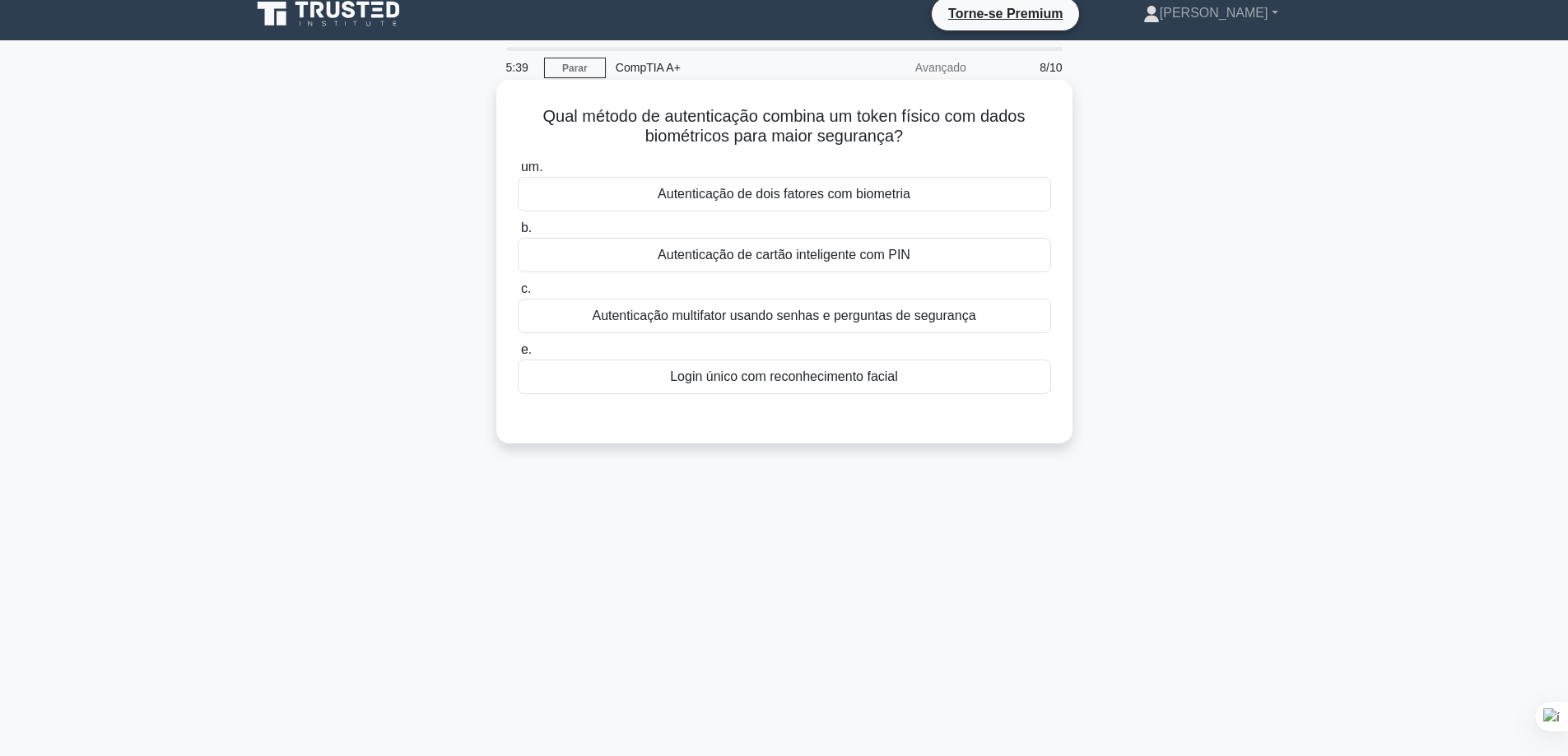
scroll to position [0, 0]
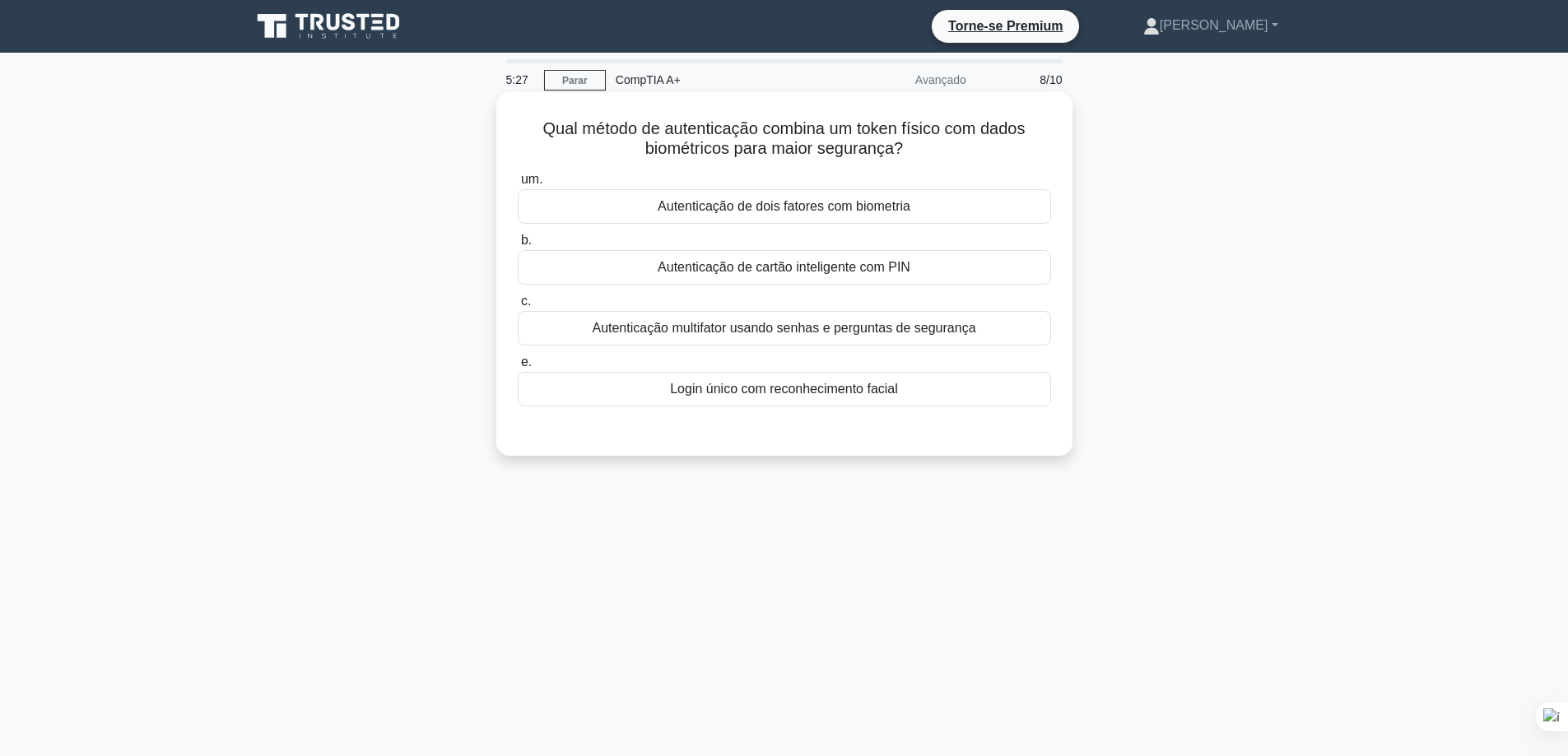
click at [751, 204] on font "Autenticação de dois fatores com biometria" at bounding box center [784, 206] width 253 height 14
click at [518, 185] on input "um. Autenticação de dois fatores com biometria" at bounding box center [518, 179] width 0 height 11
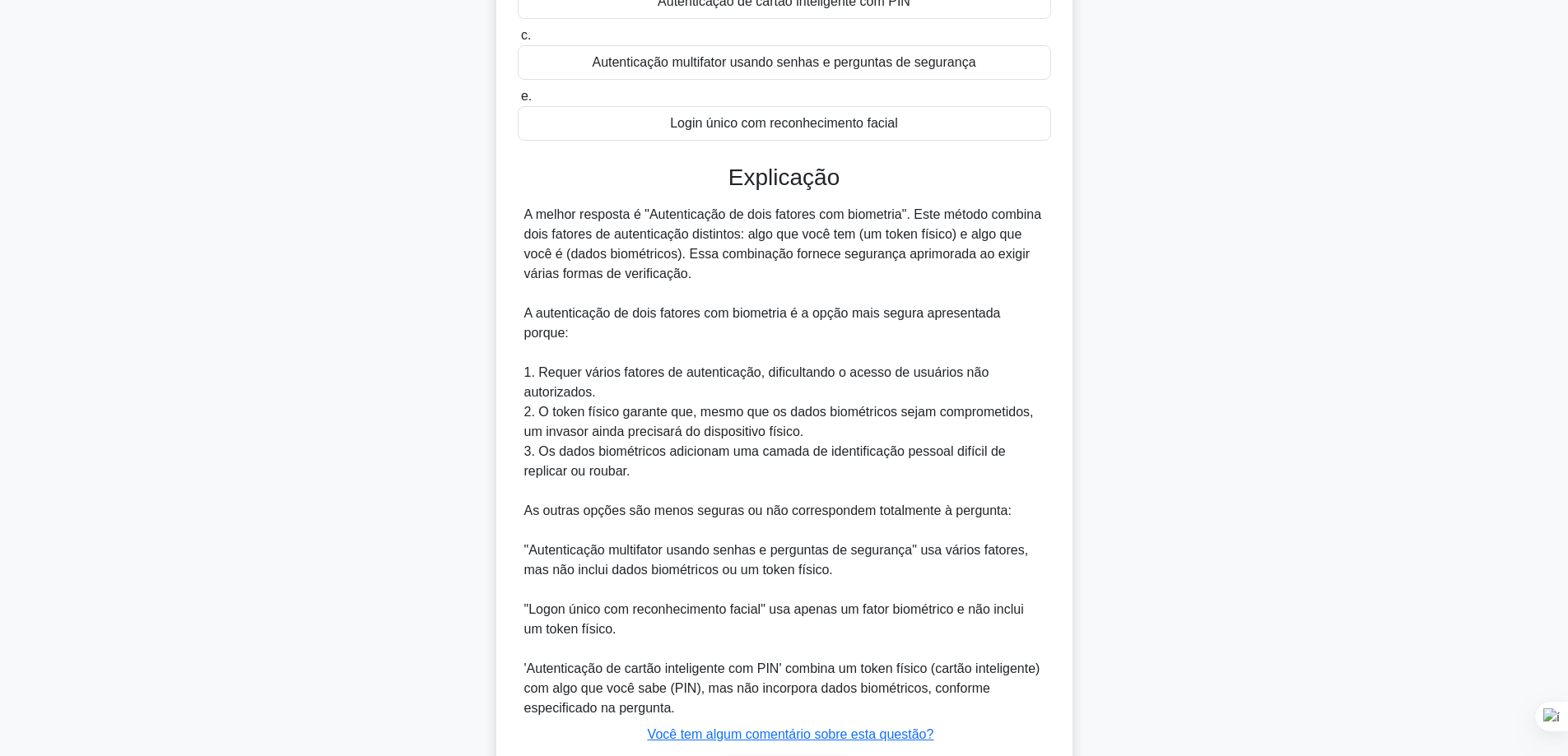
scroll to position [379, 0]
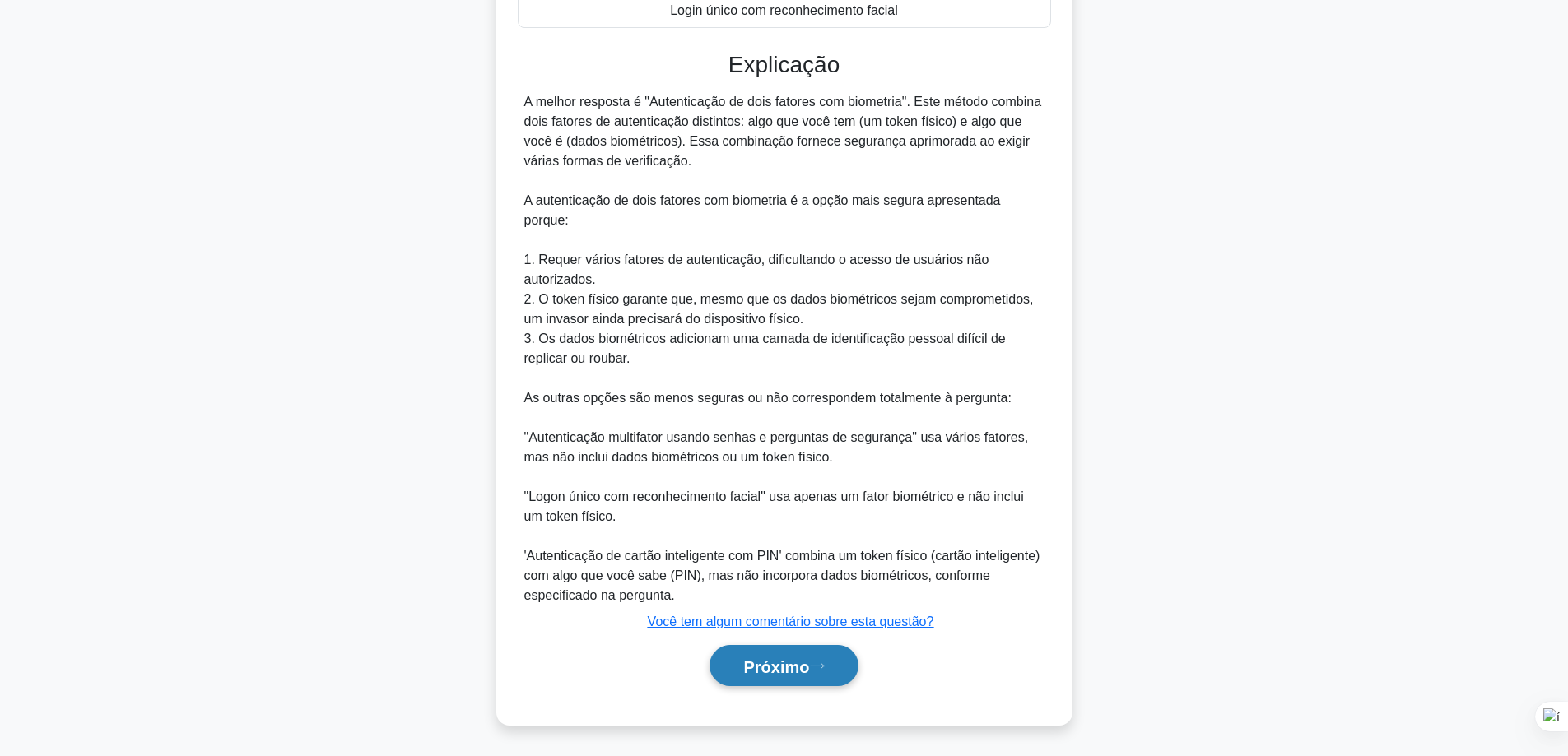
click at [801, 665] on font "Próximo" at bounding box center [776, 667] width 66 height 18
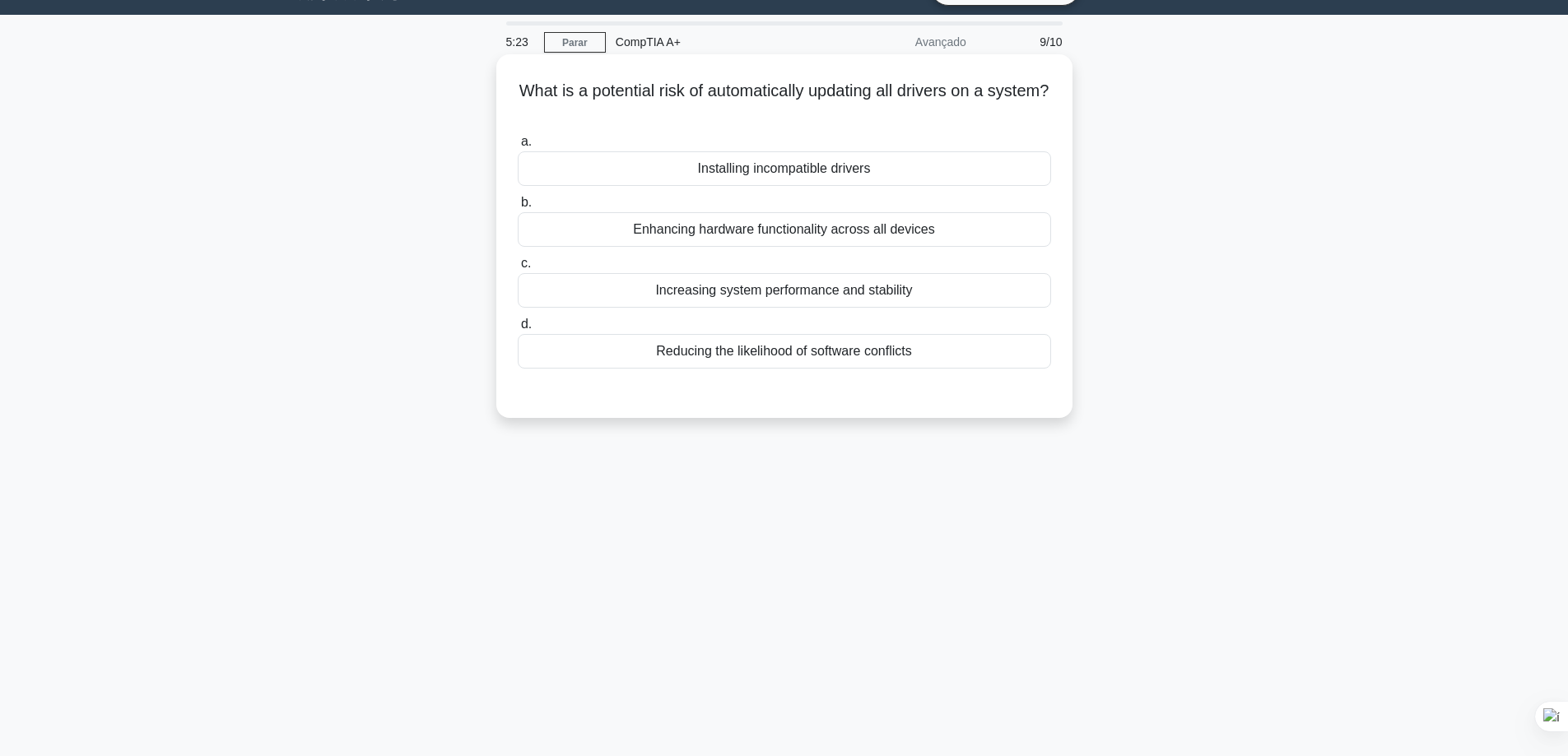
scroll to position [0, 0]
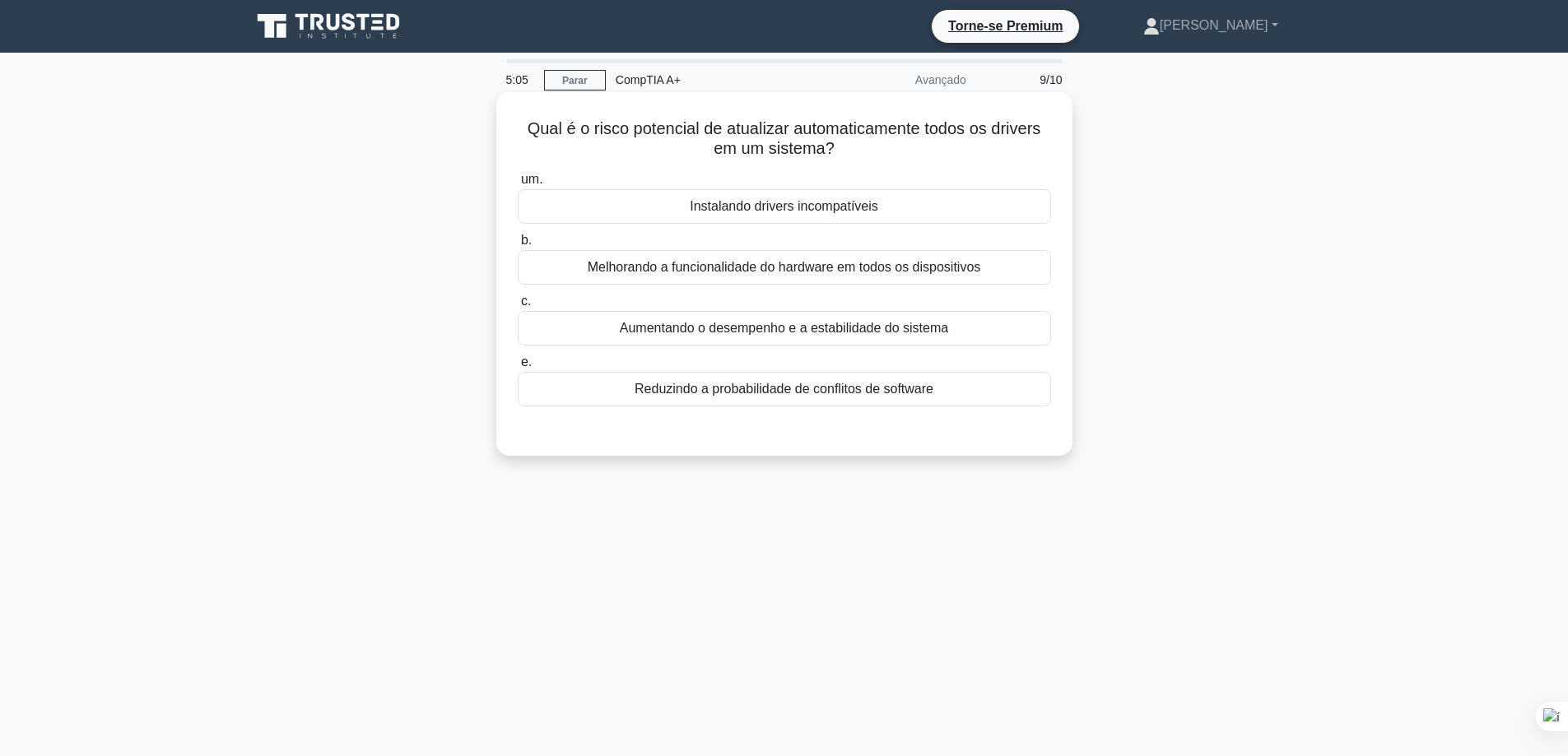
click at [766, 402] on div "Reduzindo a probabilidade de conflitos de software" at bounding box center [784, 388] width 534 height 34
click at [518, 368] on input "e. Reduzindo a probabilidade de conflitos de software" at bounding box center [518, 362] width 0 height 11
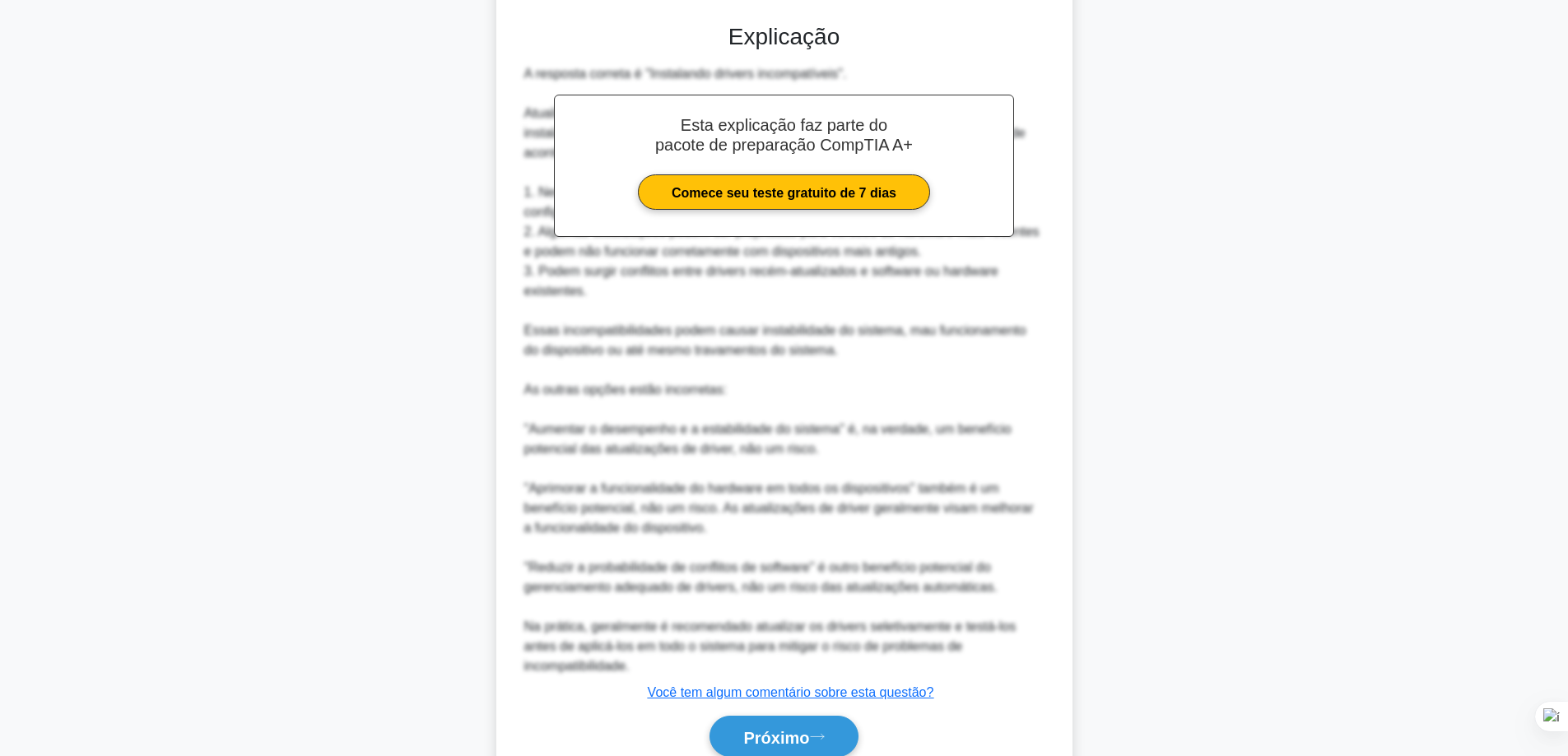
scroll to position [480, 0]
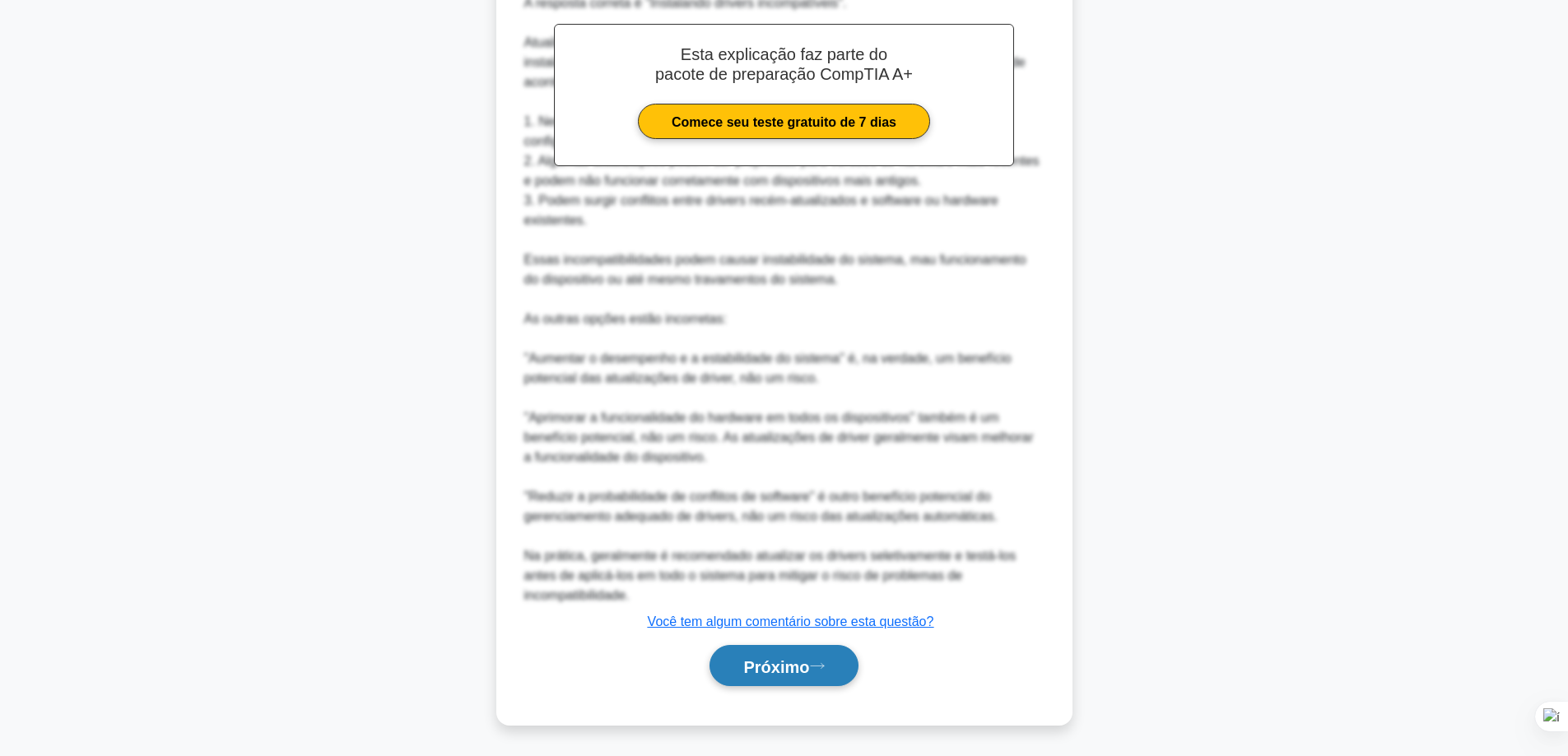
click at [774, 679] on button "Próximo" at bounding box center [784, 666] width 148 height 42
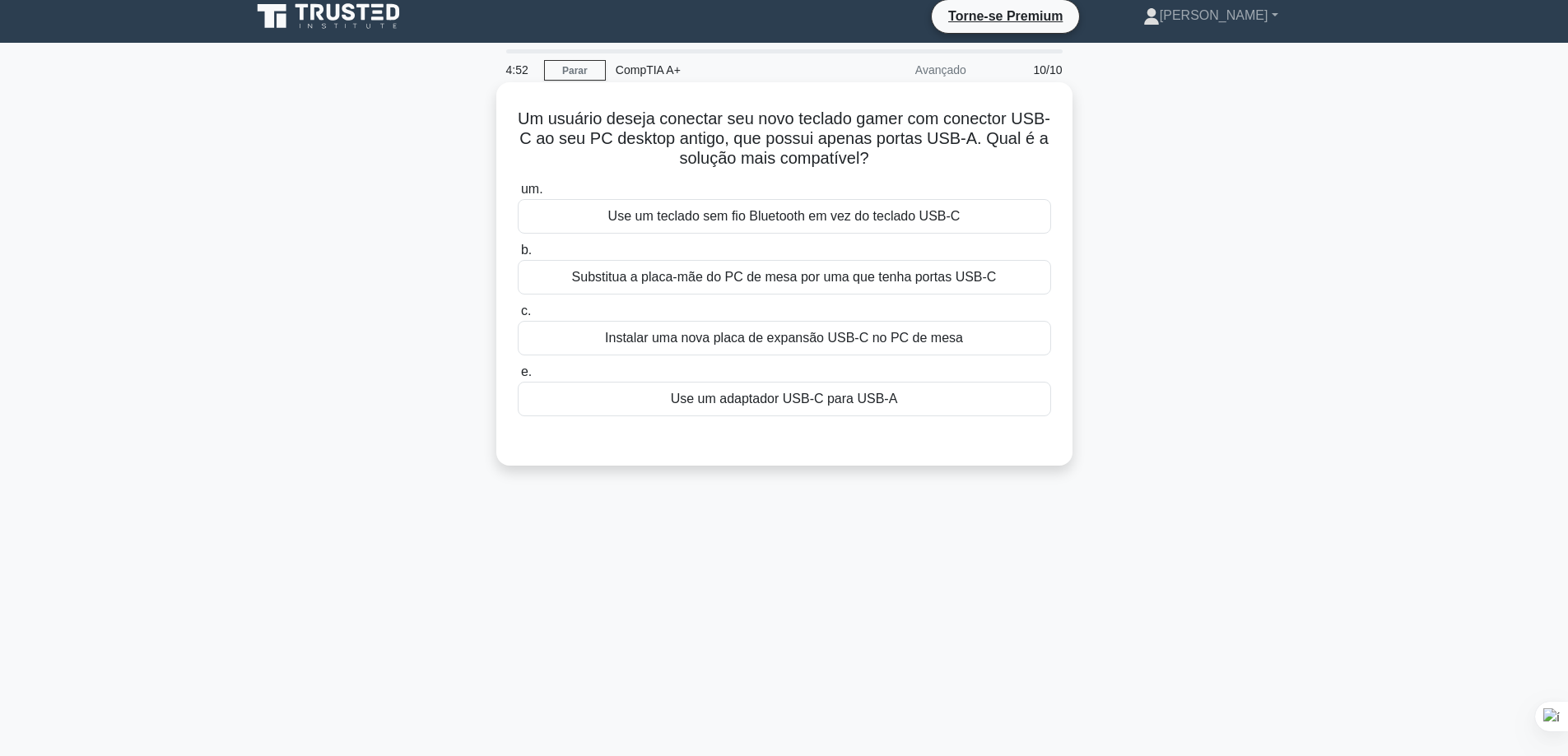
scroll to position [0, 0]
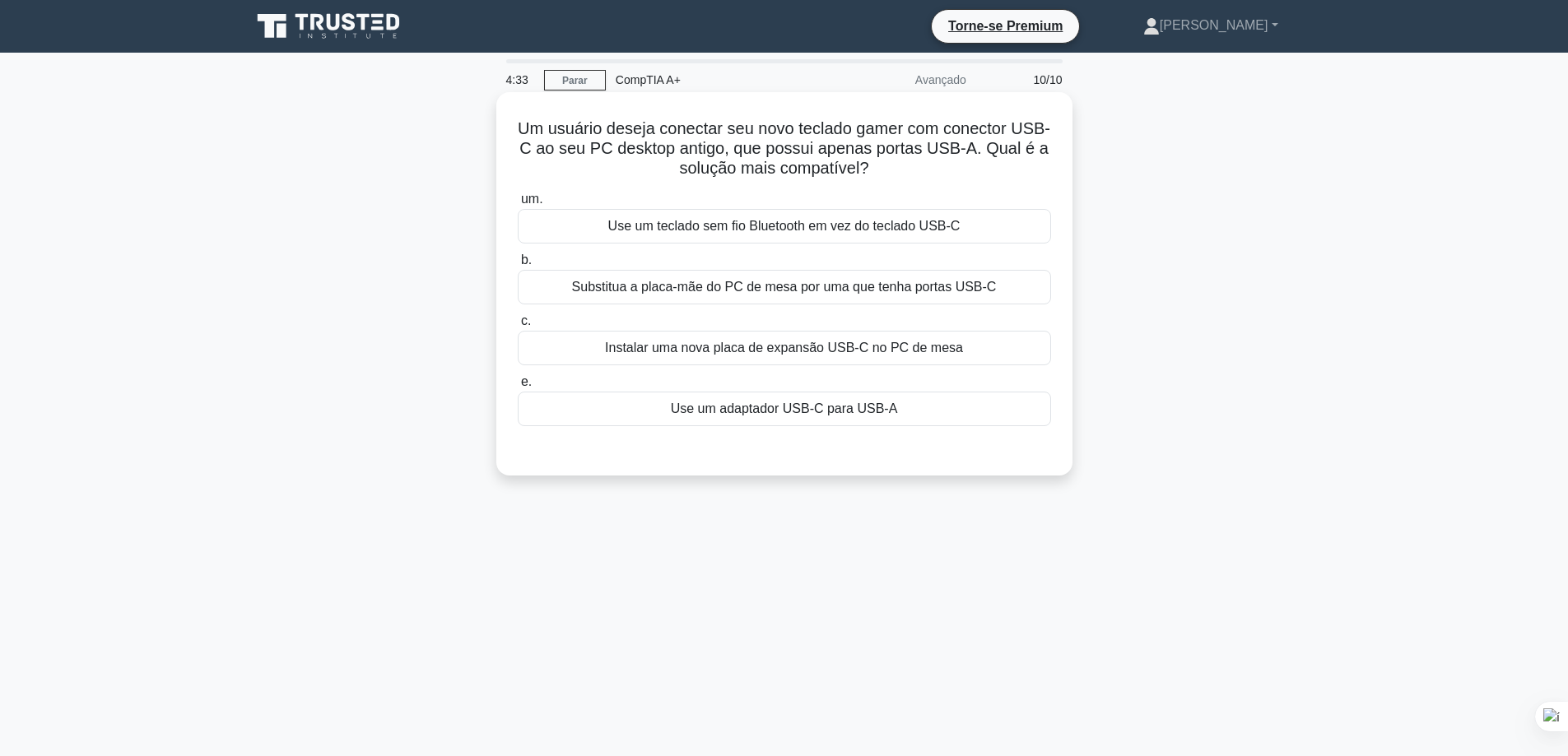
click at [761, 233] on font "Use um teclado sem fio Bluetooth em vez do teclado USB-C" at bounding box center [784, 226] width 352 height 14
click at [518, 204] on input "um. Use um teclado sem fio Bluetooth em vez do teclado USB-C" at bounding box center [518, 200] width 0 height 11
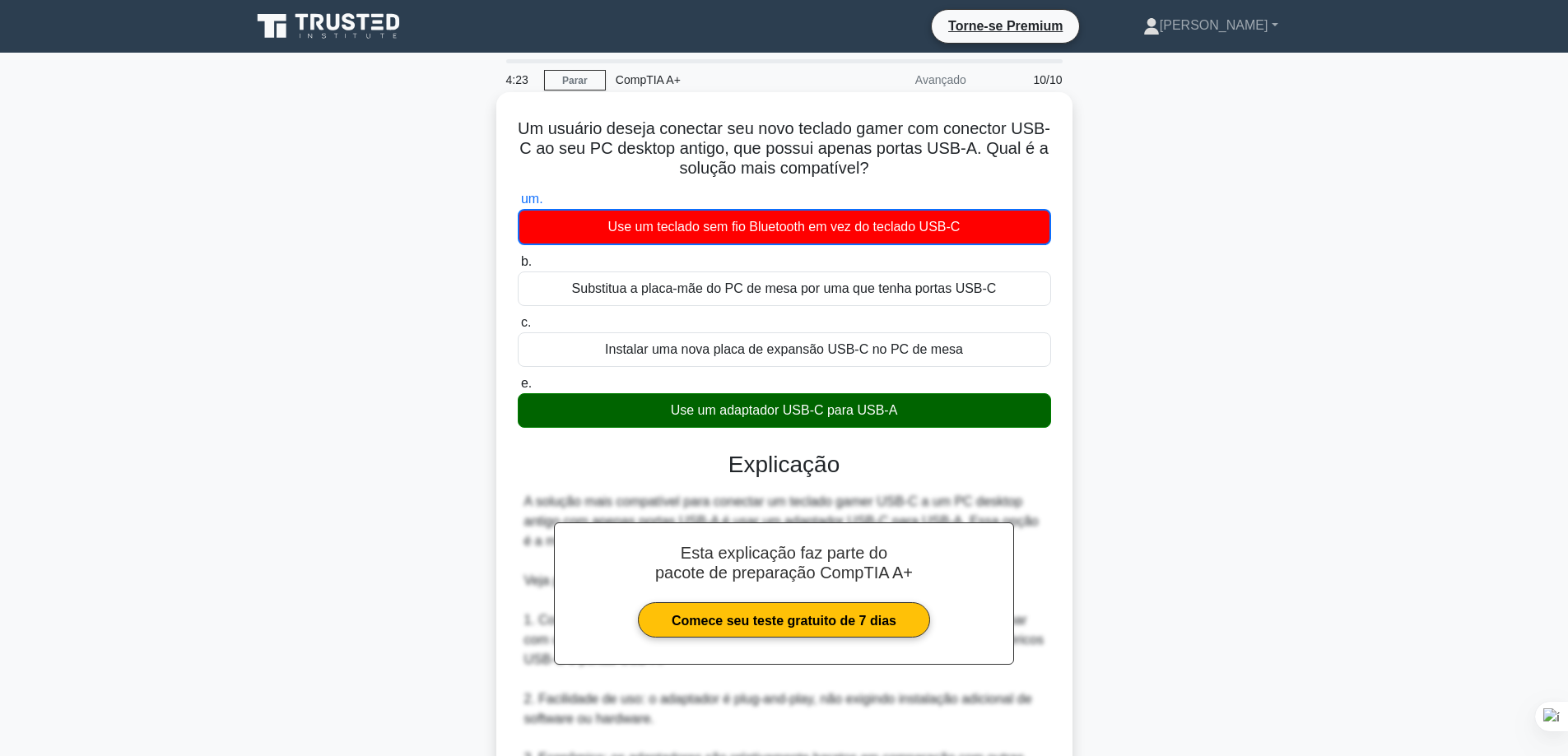
scroll to position [440, 0]
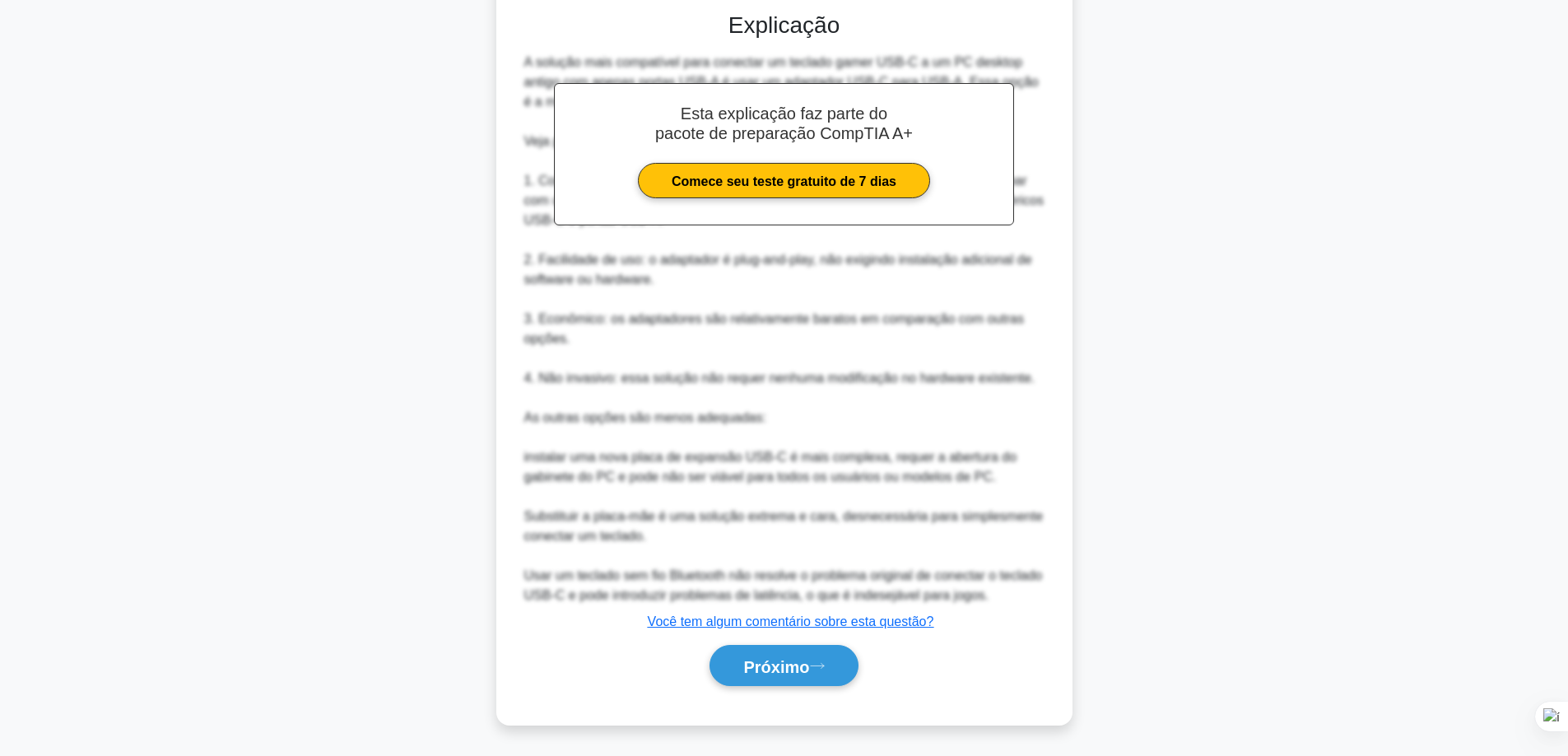
click at [795, 663] on font "Próximo" at bounding box center [776, 667] width 66 height 18
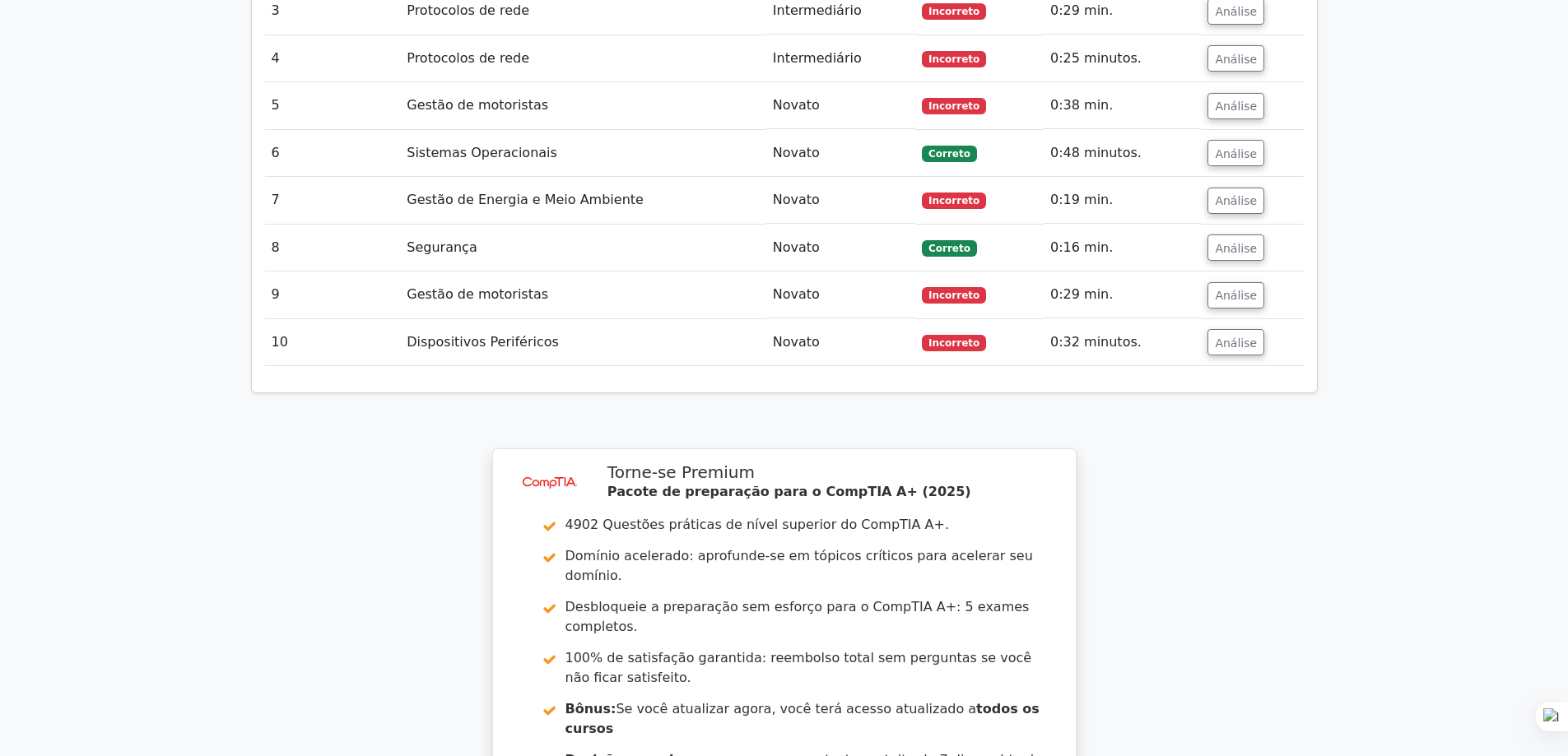
scroll to position [2799, 0]
